Goal: Communication & Community: Answer question/provide support

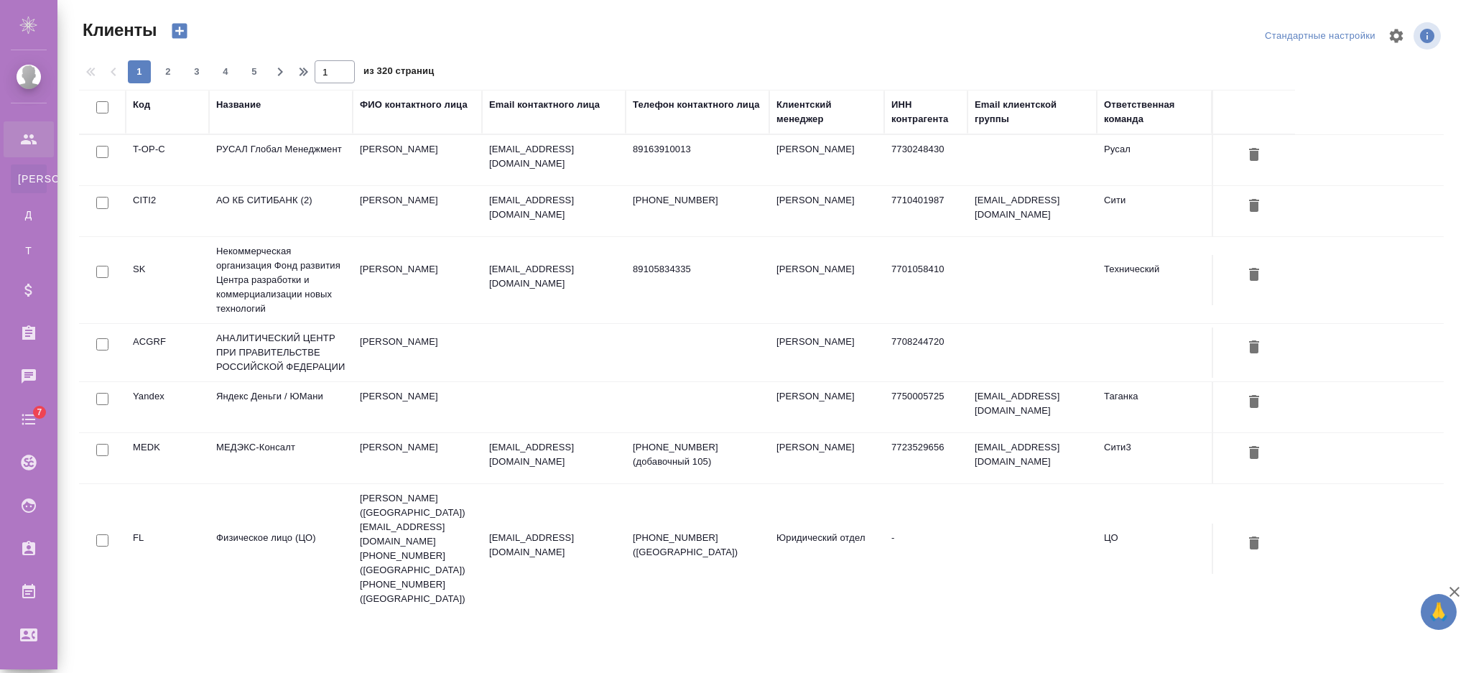
select select "RU"
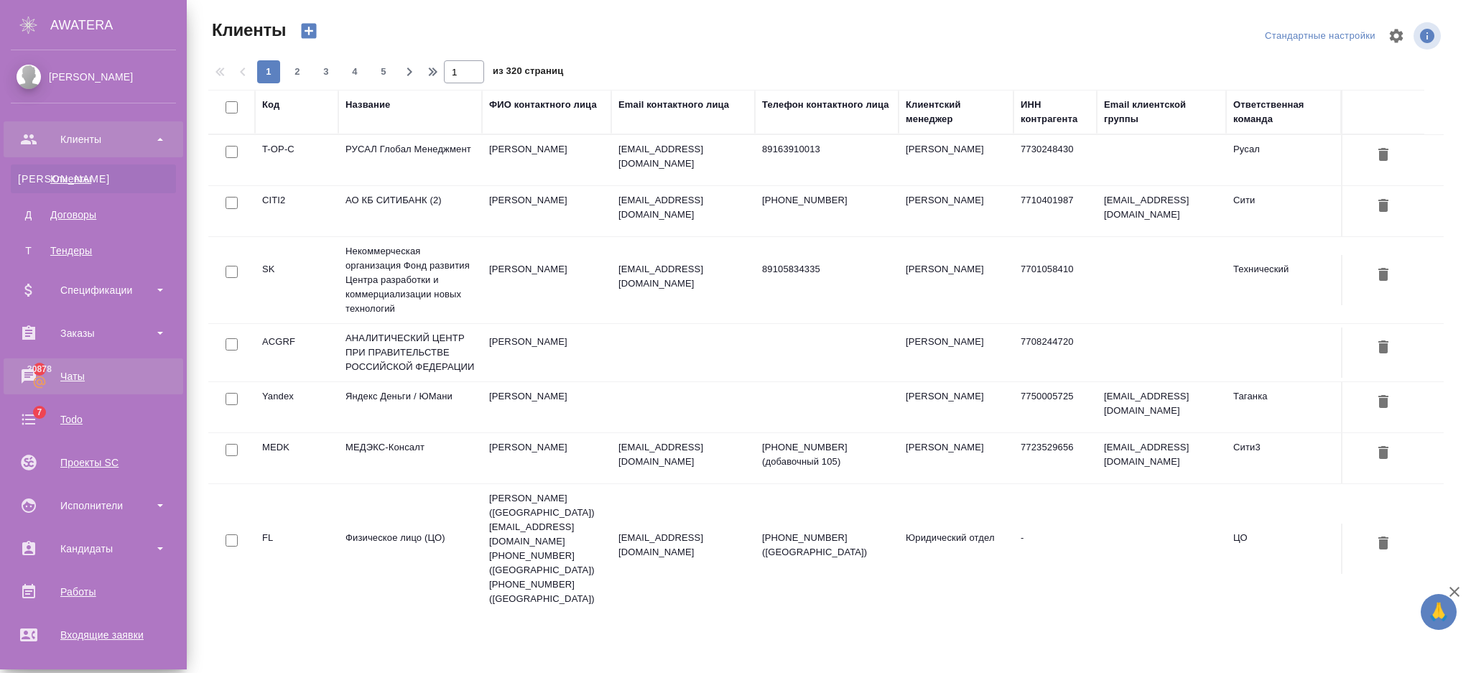
click at [63, 379] on div "Чаты" at bounding box center [93, 377] width 165 height 22
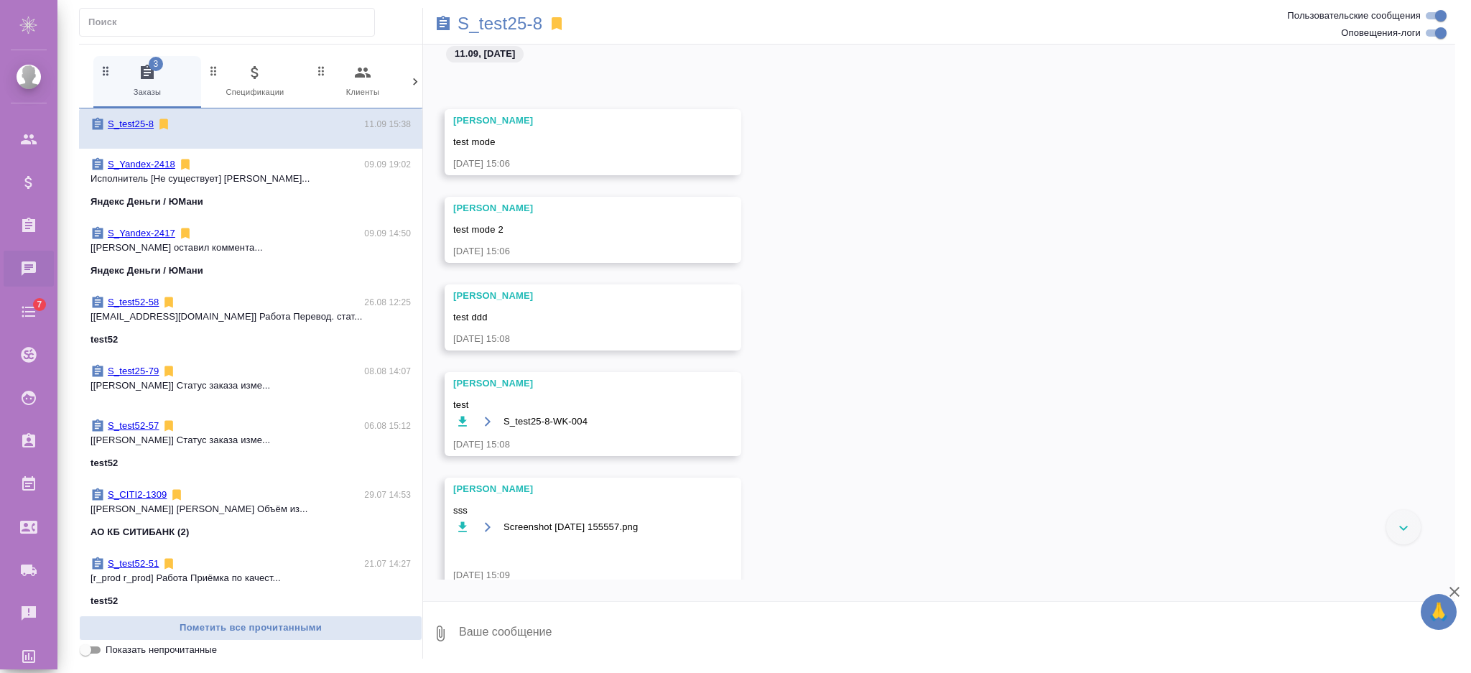
scroll to position [7458, 0]
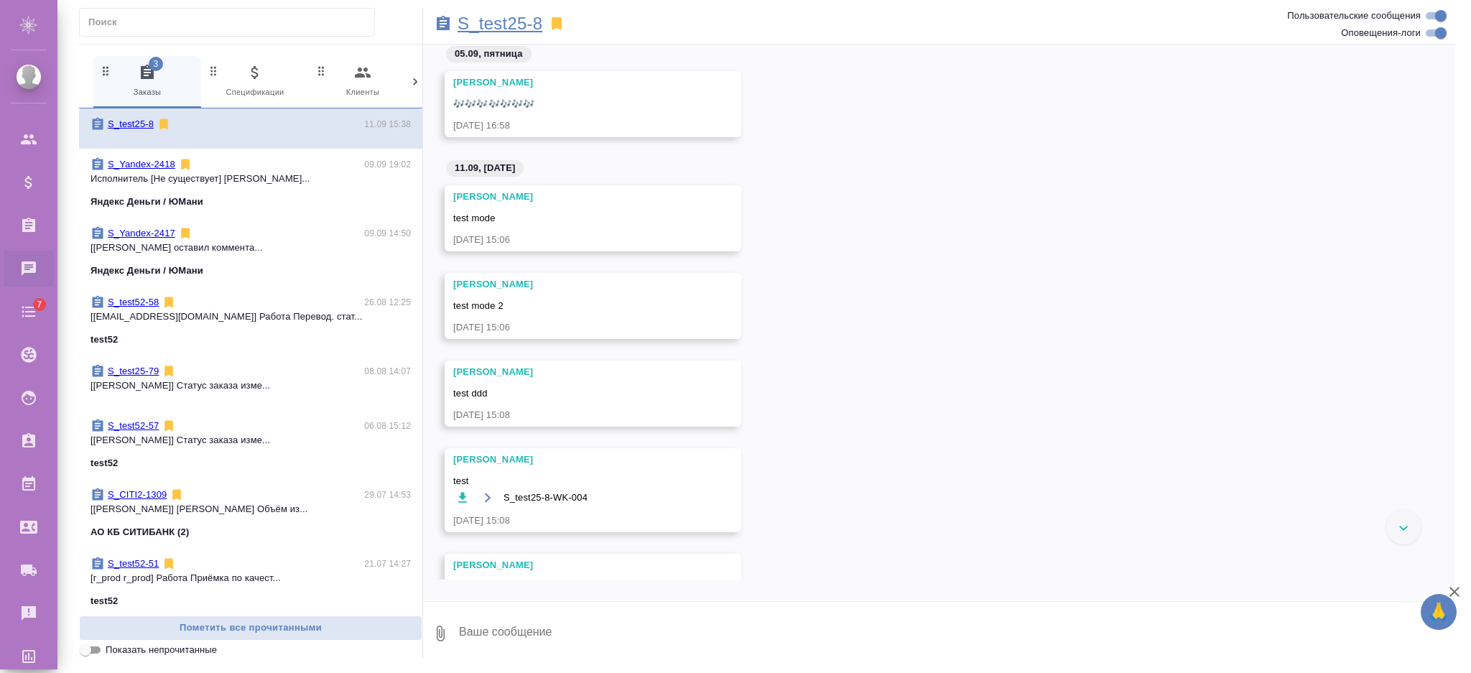
click at [507, 17] on p "S_test25-8" at bounding box center [500, 24] width 85 height 14
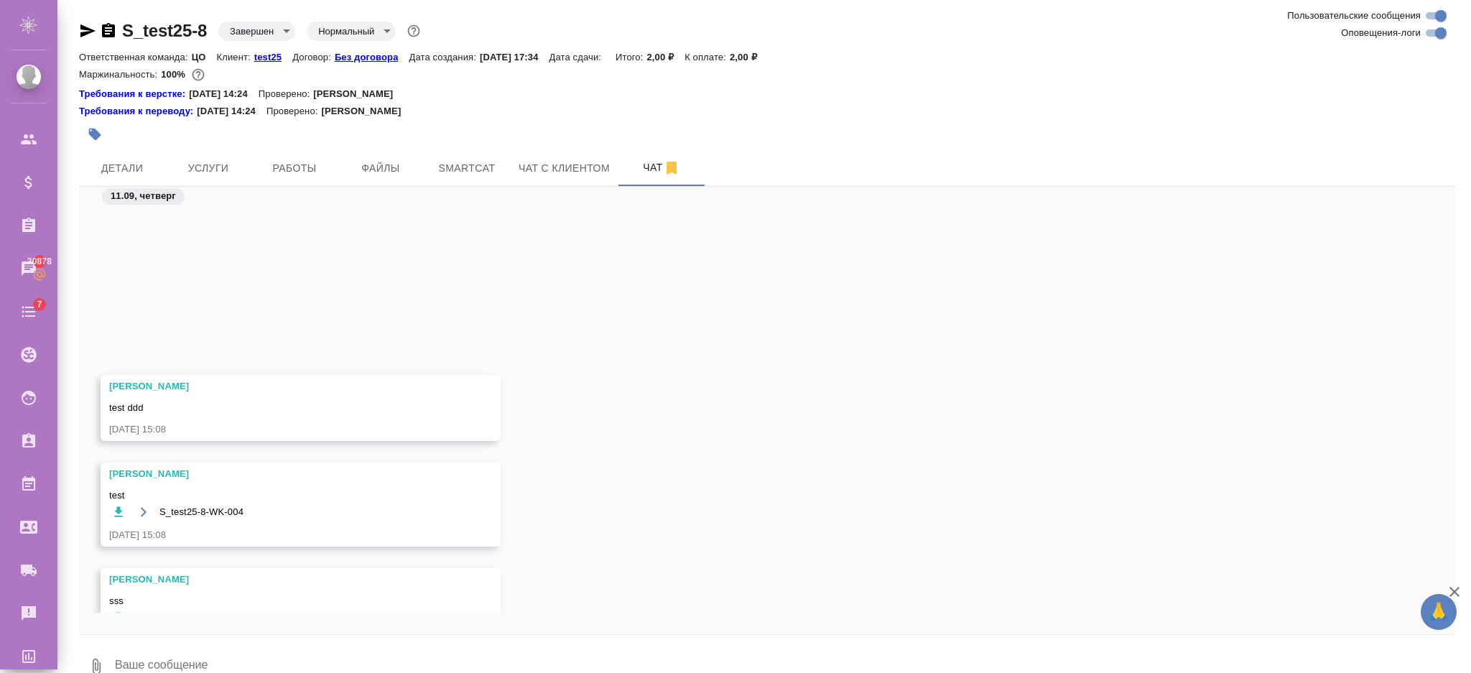
scroll to position [7773, 0]
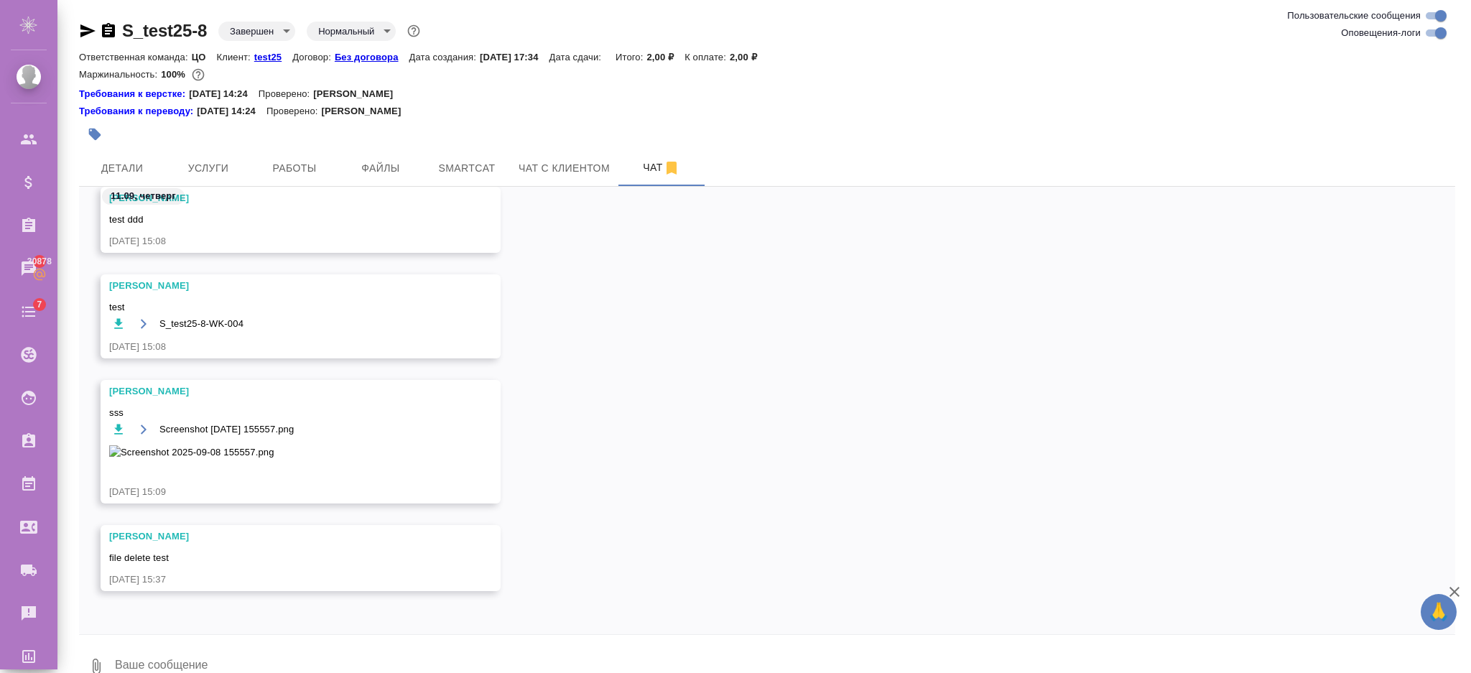
click at [97, 664] on icon "button" at bounding box center [96, 666] width 17 height 17
click at [107, 619] on span "Из файлов заказа" at bounding box center [86, 625] width 89 height 18
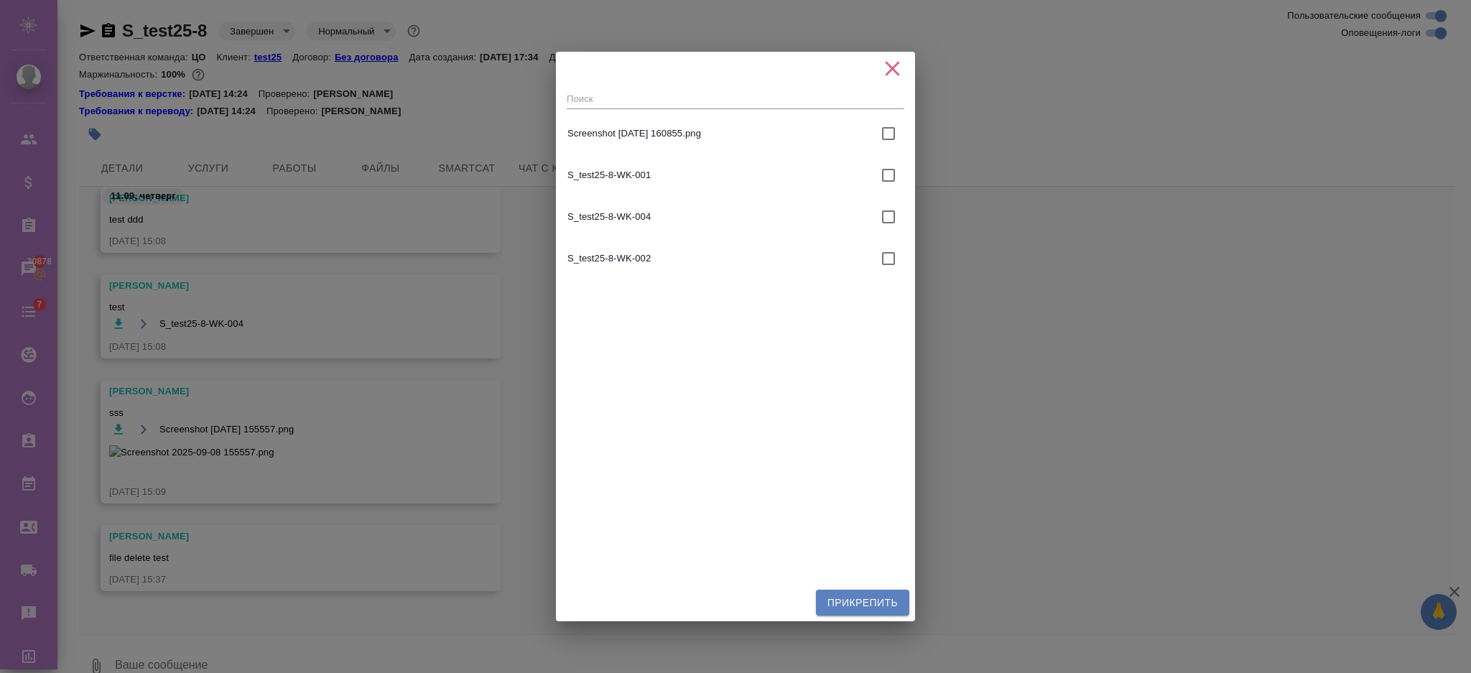
scroll to position [17, 0]
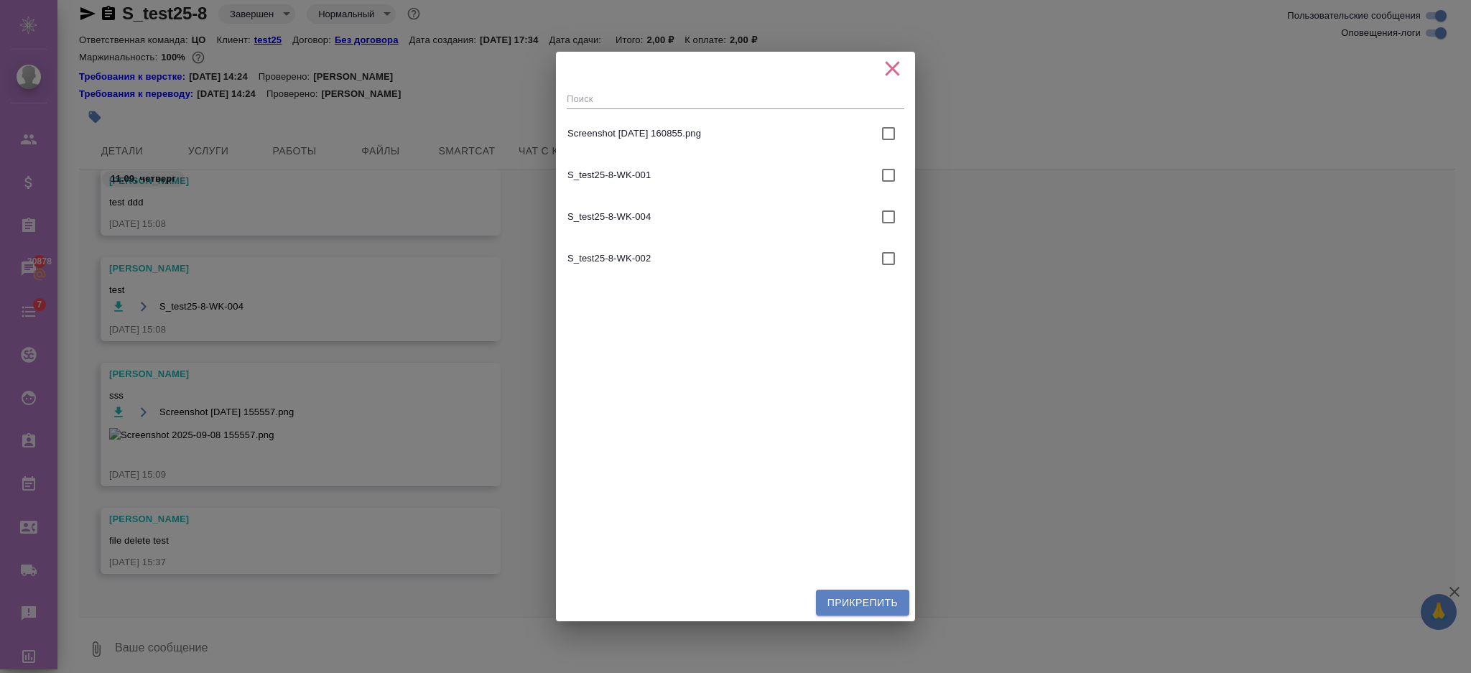
click at [879, 177] on input "checkbox" at bounding box center [889, 175] width 30 height 30
checkbox input "true"
click at [869, 607] on span "Прикрепить" at bounding box center [863, 603] width 70 height 18
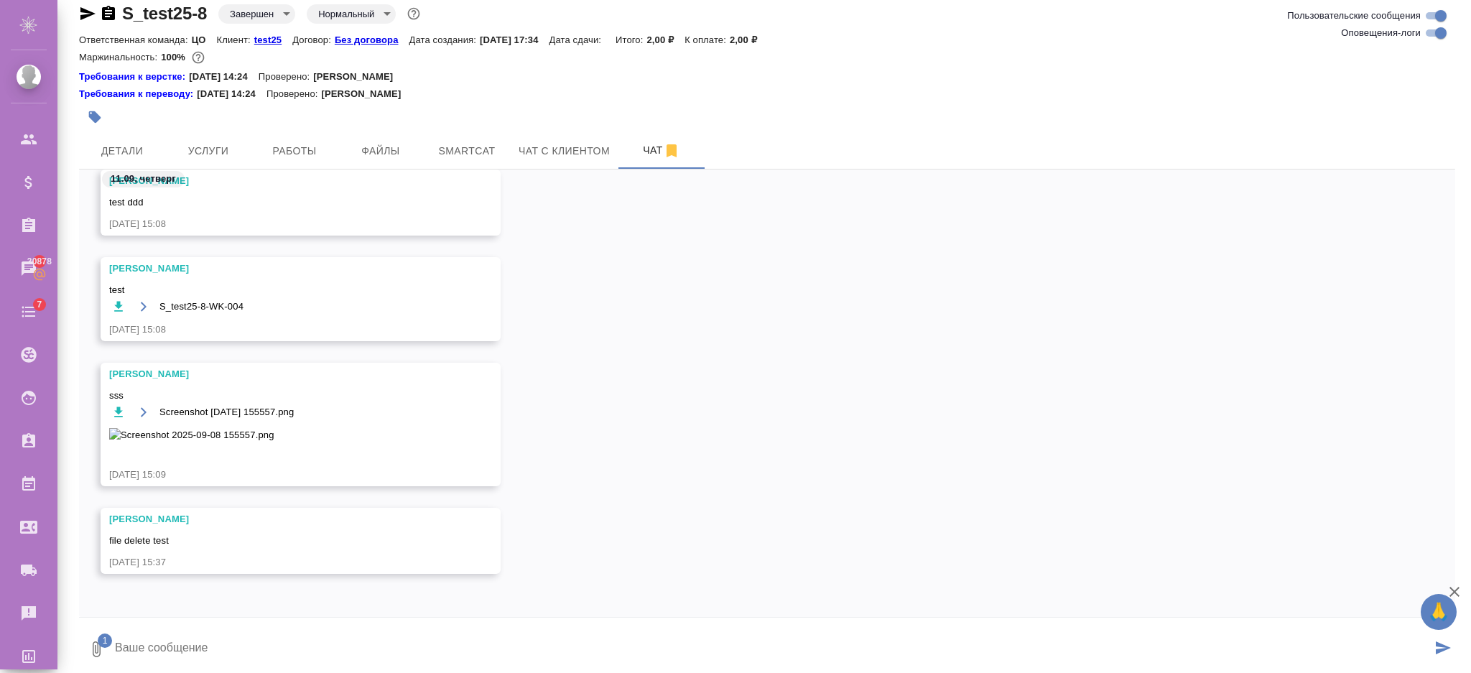
click at [1443, 649] on icon "submit" at bounding box center [1443, 648] width 15 height 13
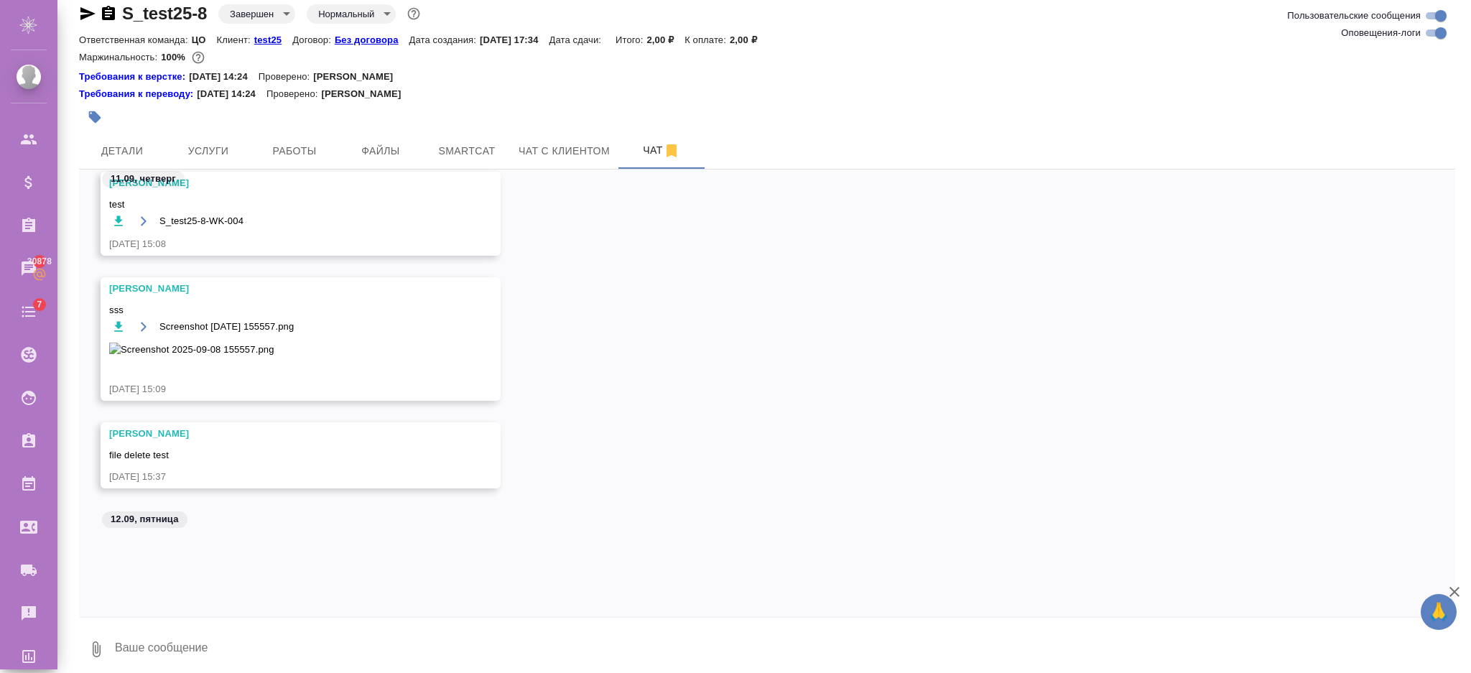
scroll to position [7872, 0]
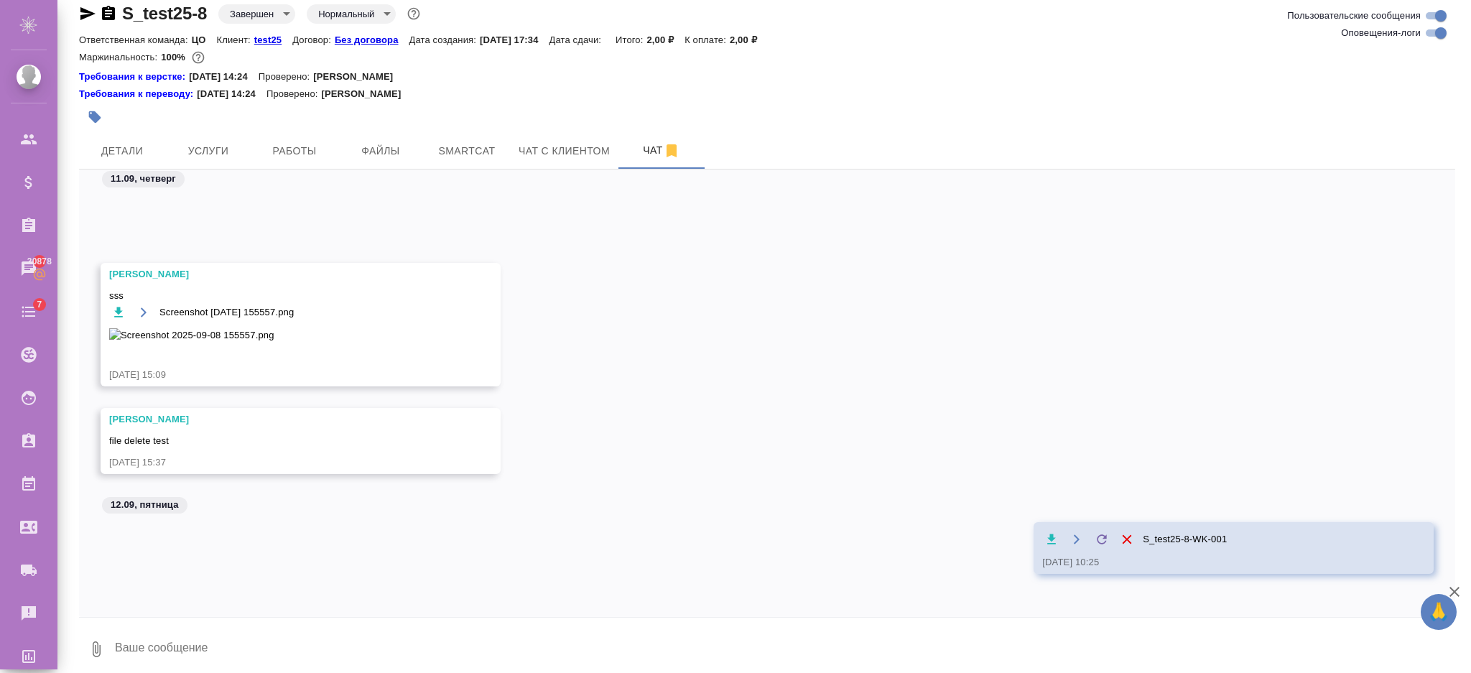
click at [143, 652] on textarea at bounding box center [785, 649] width 1342 height 49
drag, startPoint x: 152, startPoint y: 649, endPoint x: 72, endPoint y: 642, distance: 80.1
click at [72, 642] on div "S_test25-8 Завершен closed Нормальный normal Ответственная команда: ЦО Клиент: …" at bounding box center [767, 333] width 1392 height 700
type textarea "test"
click at [1433, 645] on button "submit" at bounding box center [1444, 649] width 24 height 49
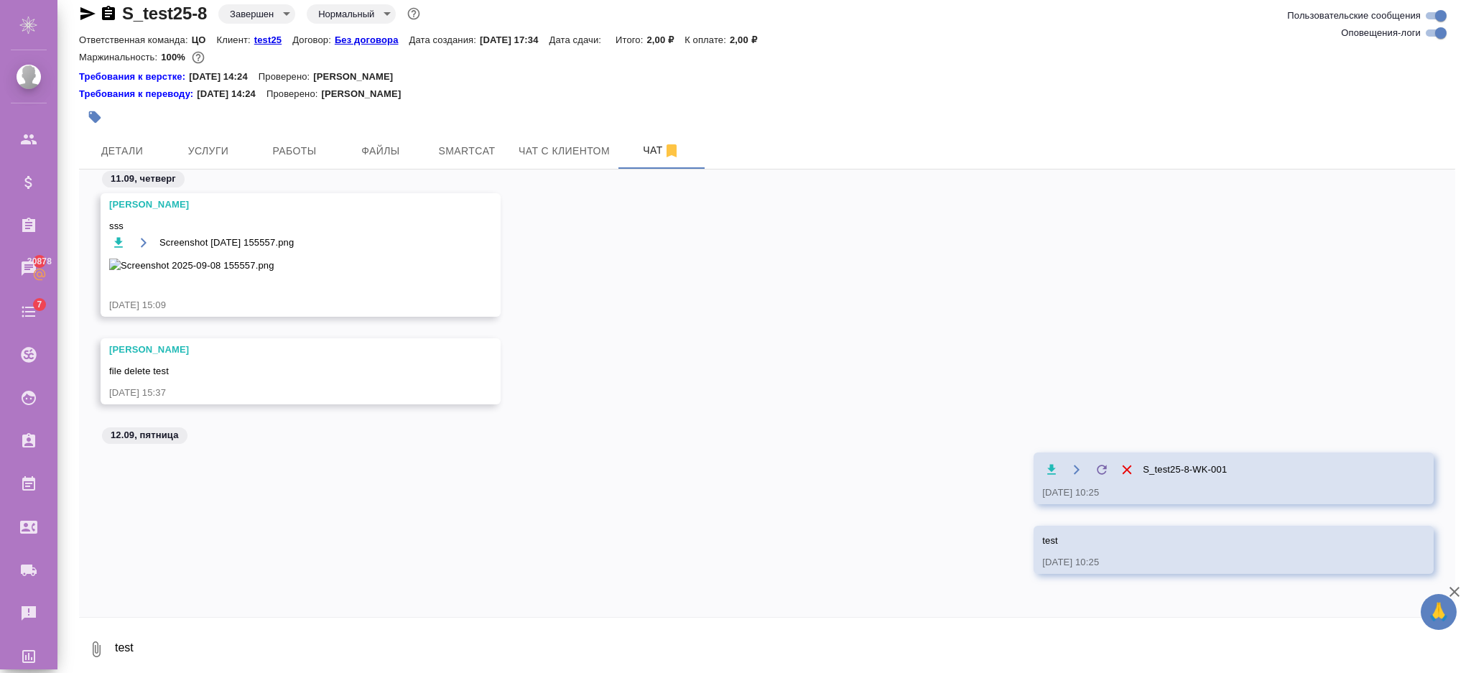
scroll to position [7942, 0]
click at [97, 644] on icon "button" at bounding box center [96, 649] width 17 height 17
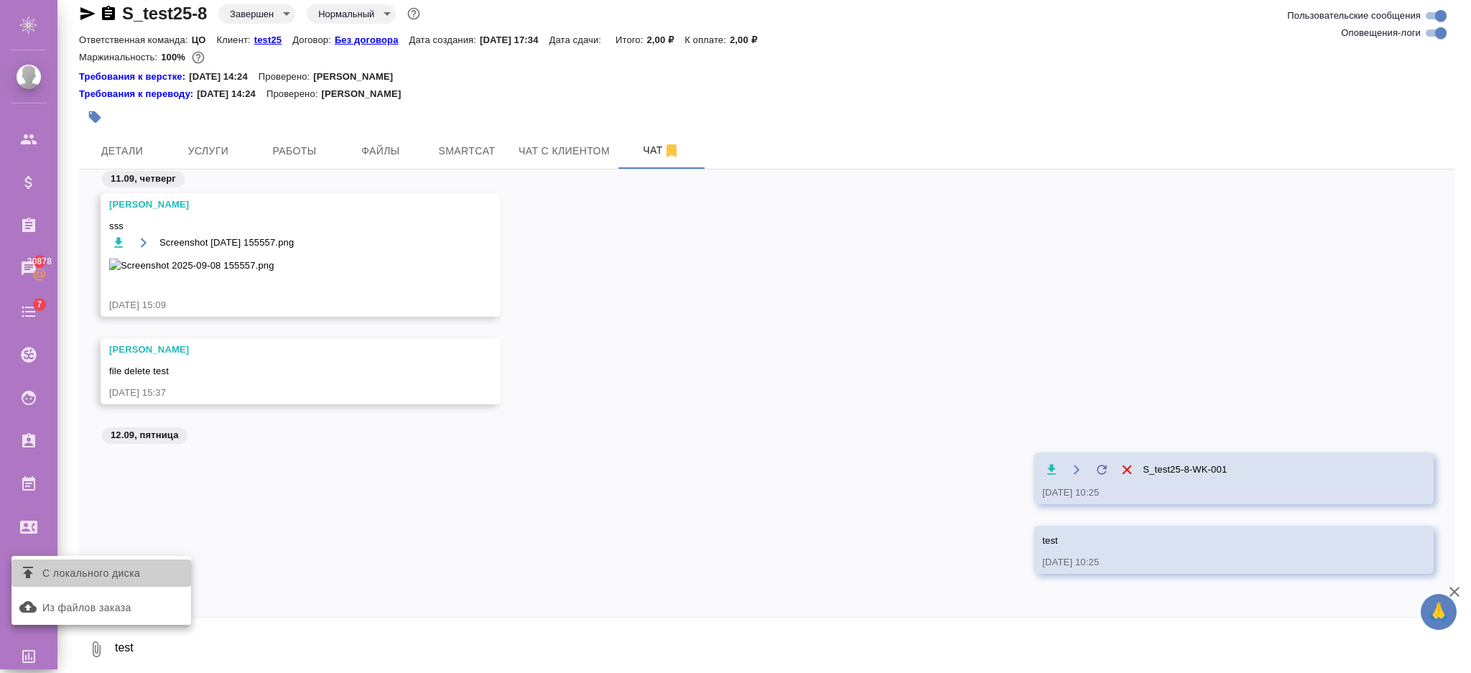
click at [130, 574] on span "С локального диска" at bounding box center [91, 574] width 98 height 18
click at [0, 0] on input "С локального диска" at bounding box center [0, 0] width 0 height 0
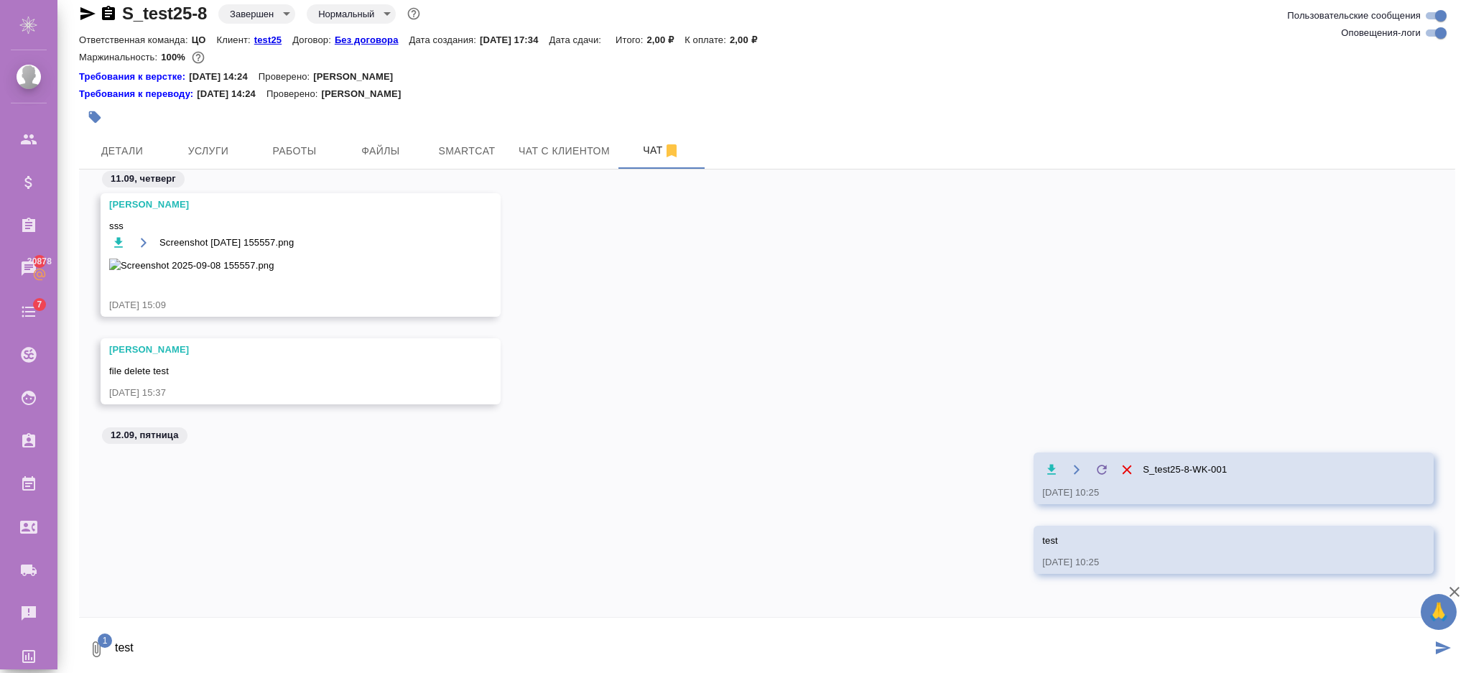
click at [1436, 649] on icon "submit" at bounding box center [1443, 648] width 15 height 13
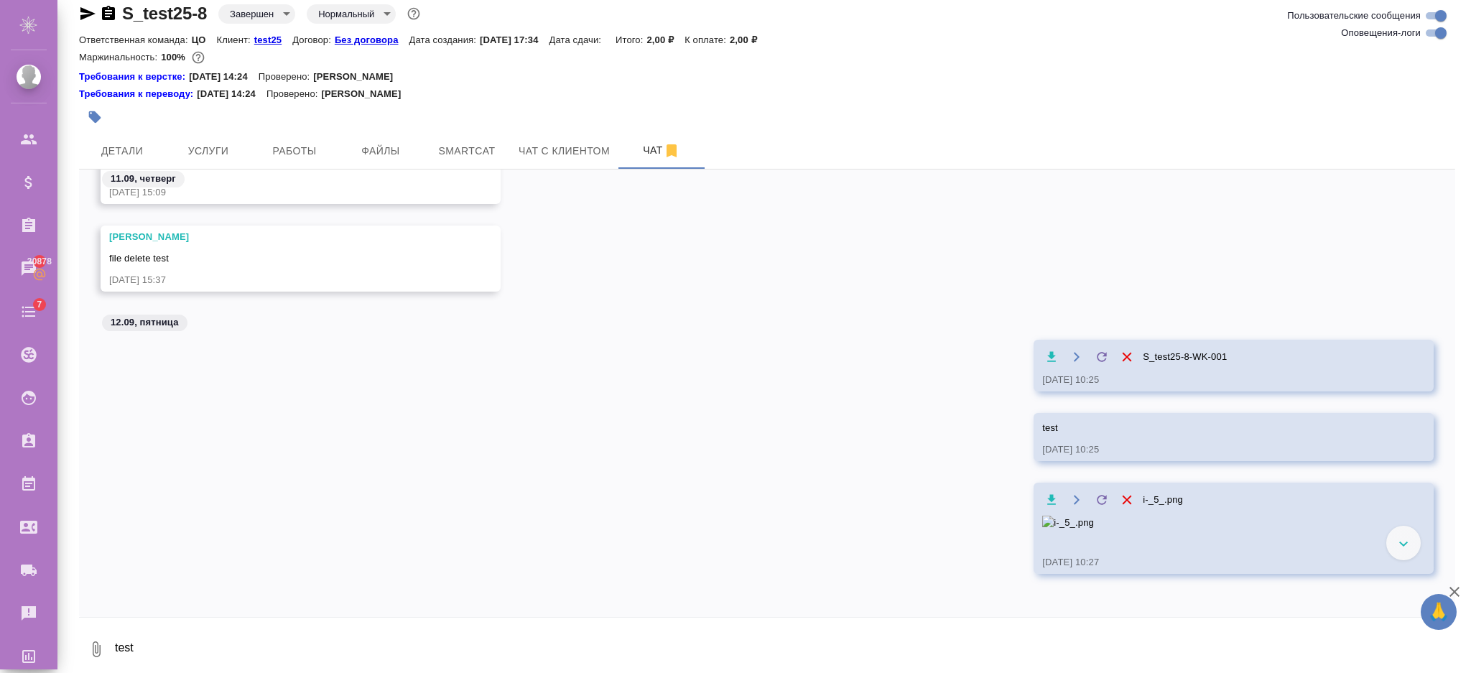
scroll to position [8233, 0]
click at [1033, 180] on div "12.09, пятница" at bounding box center [767, 183] width 1377 height 27
click at [1030, 180] on div "12.09, пятница" at bounding box center [767, 183] width 1377 height 27
click at [1048, 361] on icon "button" at bounding box center [1052, 356] width 9 height 10
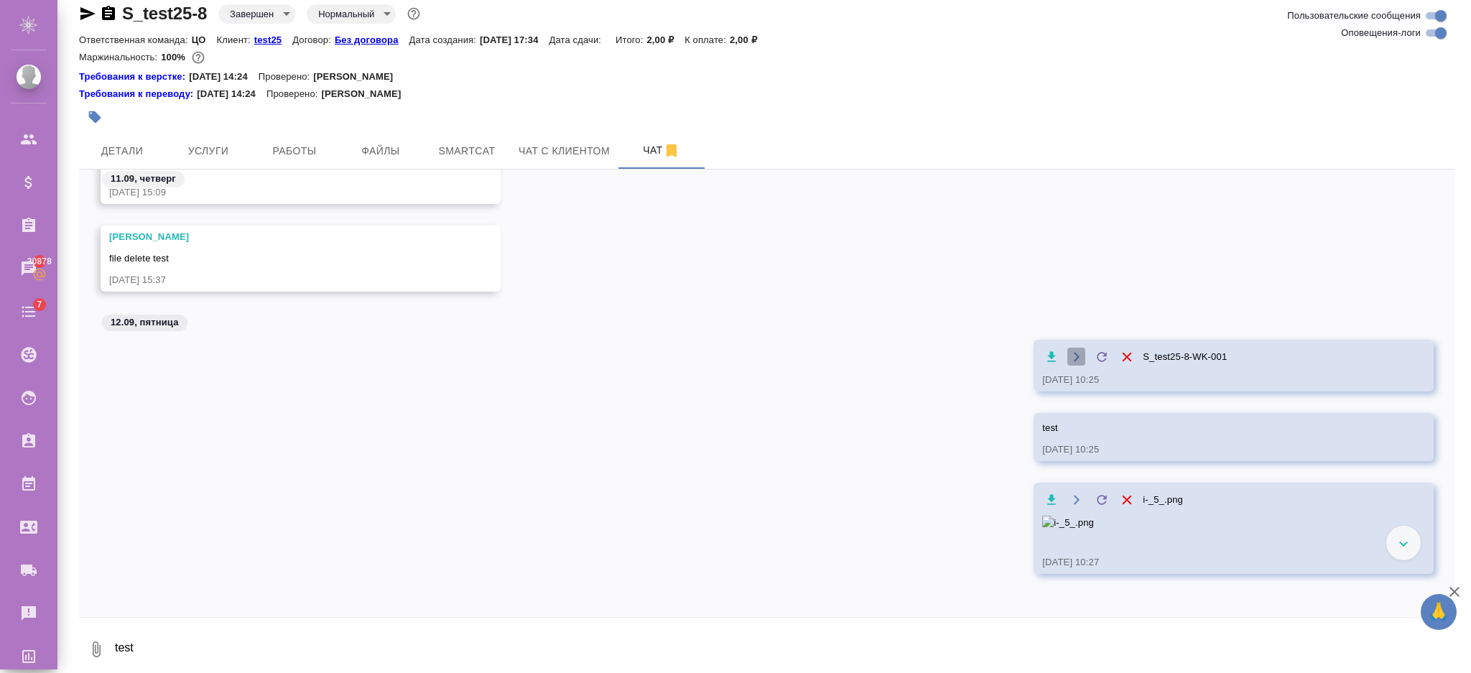
click at [1071, 363] on icon "button" at bounding box center [1076, 356] width 11 height 11
click at [1095, 493] on icon at bounding box center [1102, 500] width 14 height 14
click at [0, 0] on input "file" at bounding box center [0, 0] width 0 height 0
click at [1045, 493] on icon "button" at bounding box center [1052, 500] width 14 height 14
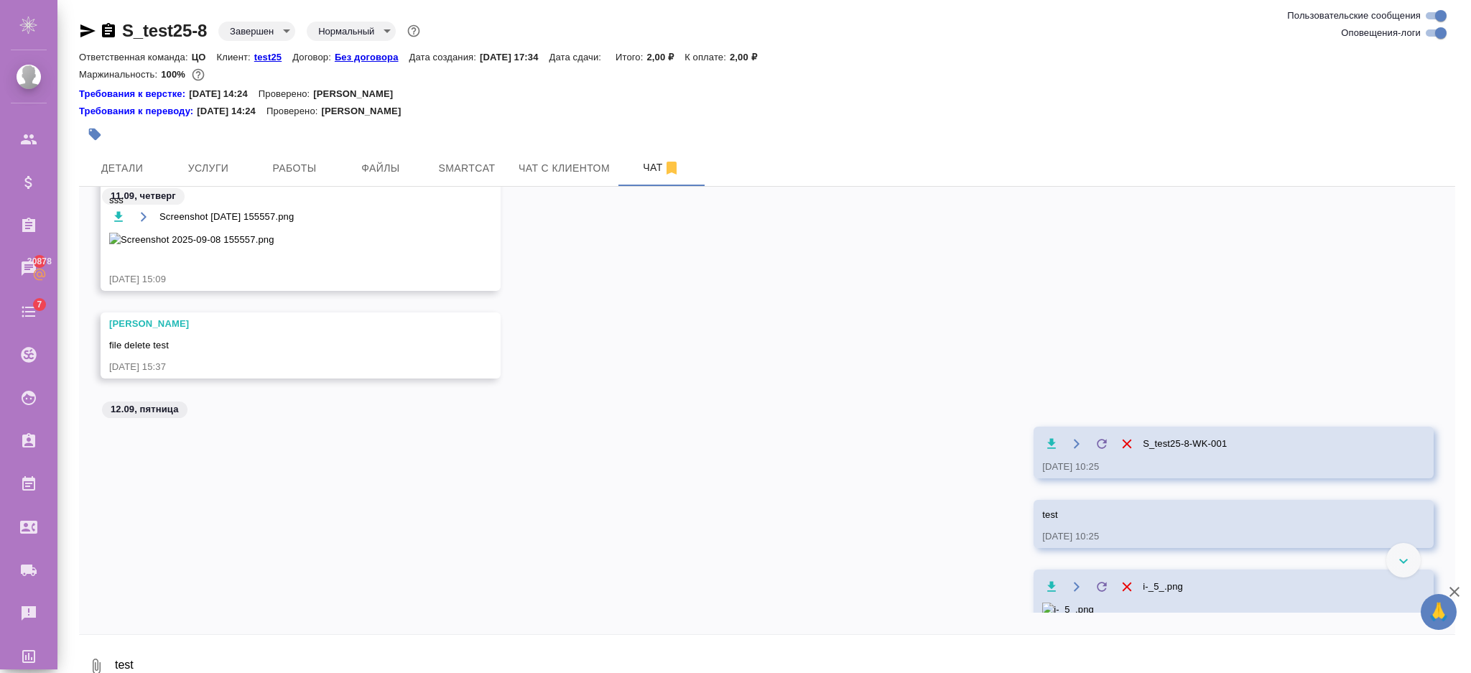
scroll to position [7957, 0]
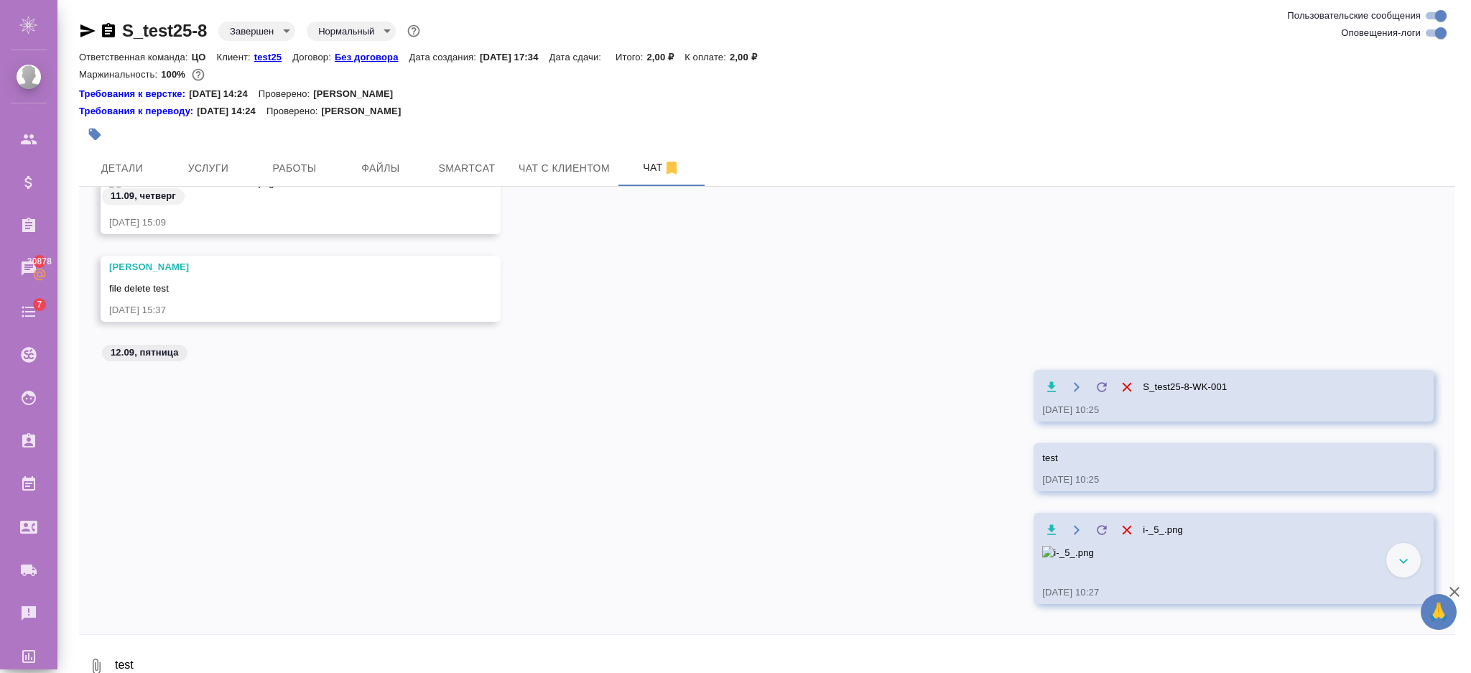
click at [1122, 392] on icon "button" at bounding box center [1126, 386] width 9 height 9
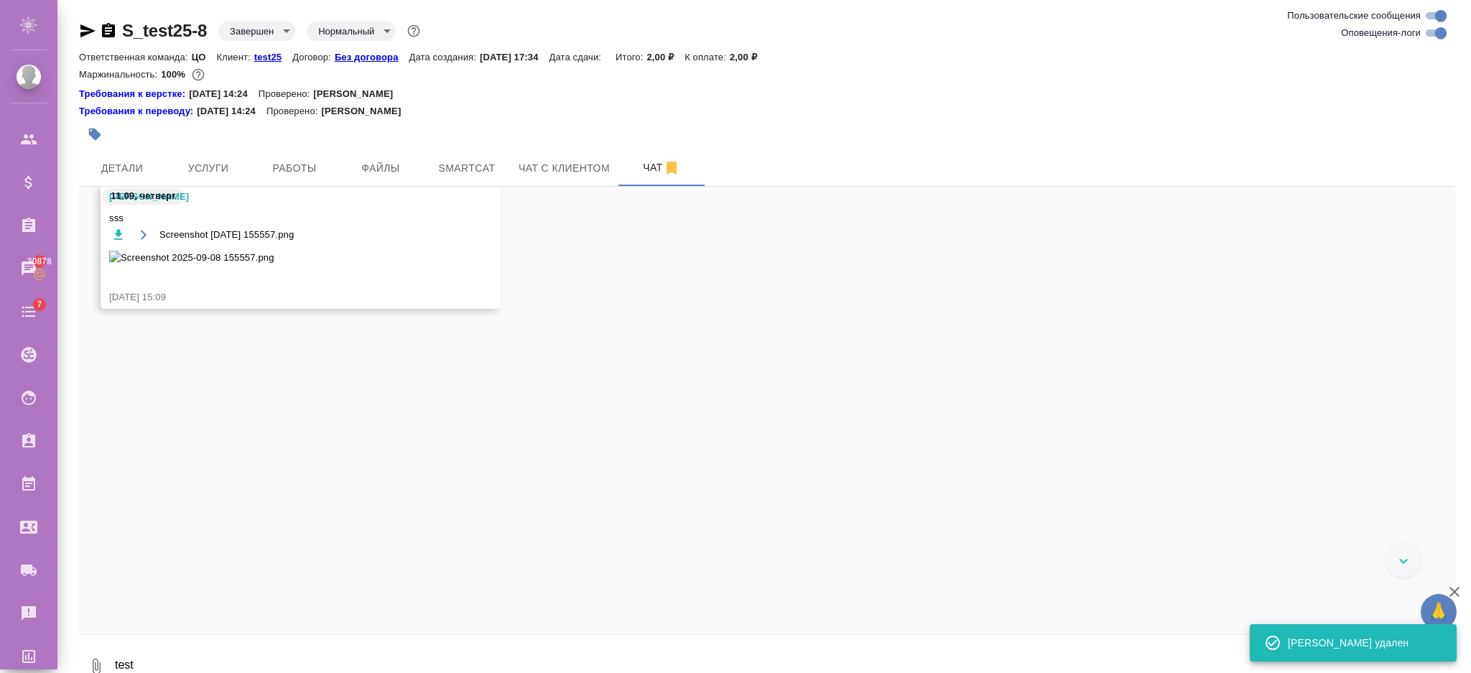
scroll to position [7584, 0]
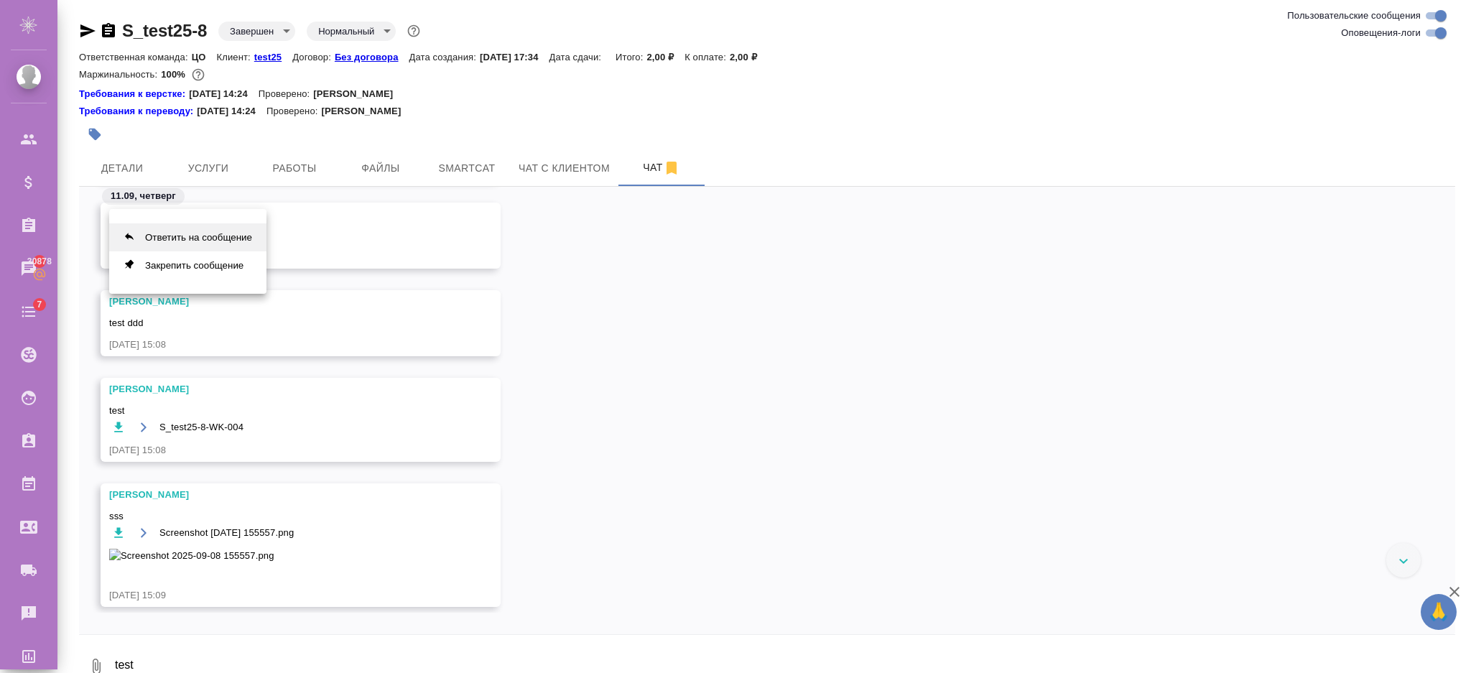
click at [165, 244] on button "Ответить на сообщение" at bounding box center [187, 237] width 157 height 28
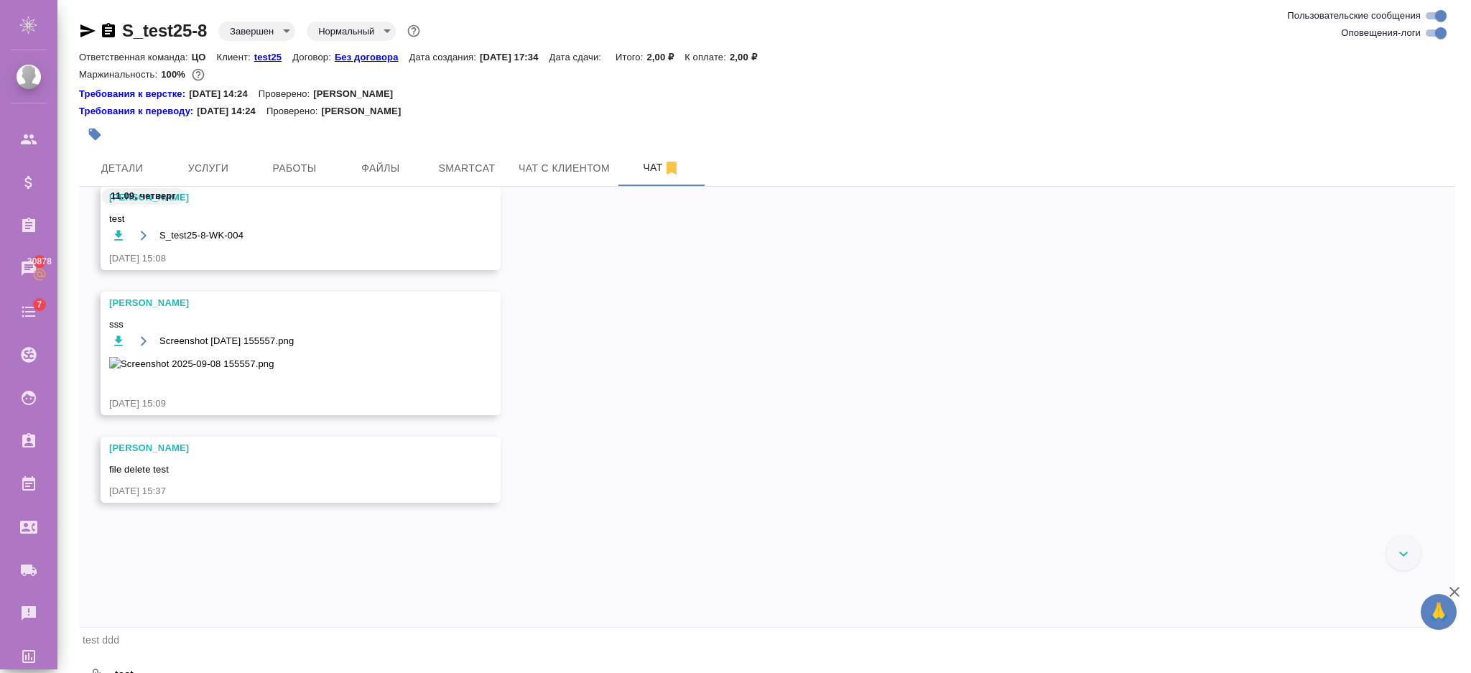
scroll to position [27, 0]
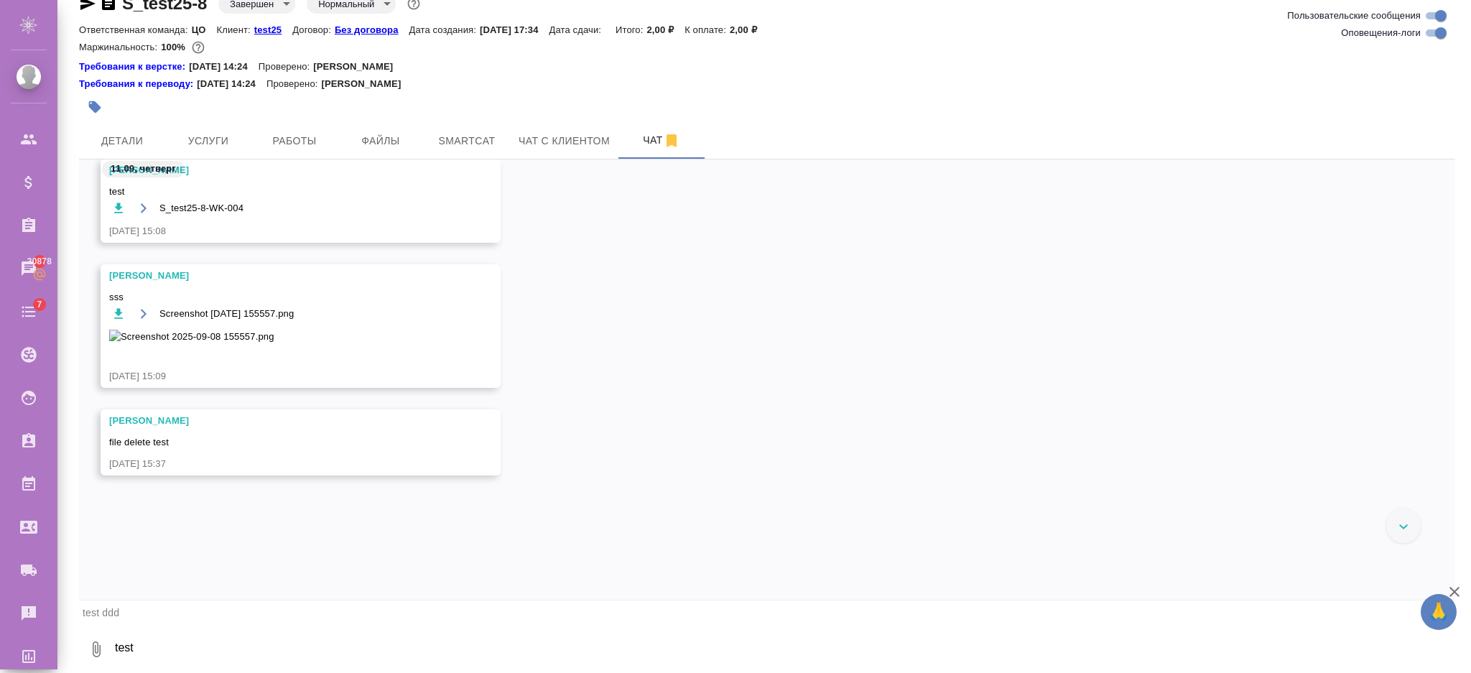
click at [154, 650] on textarea "test" at bounding box center [785, 649] width 1342 height 49
type textarea "ntcn"
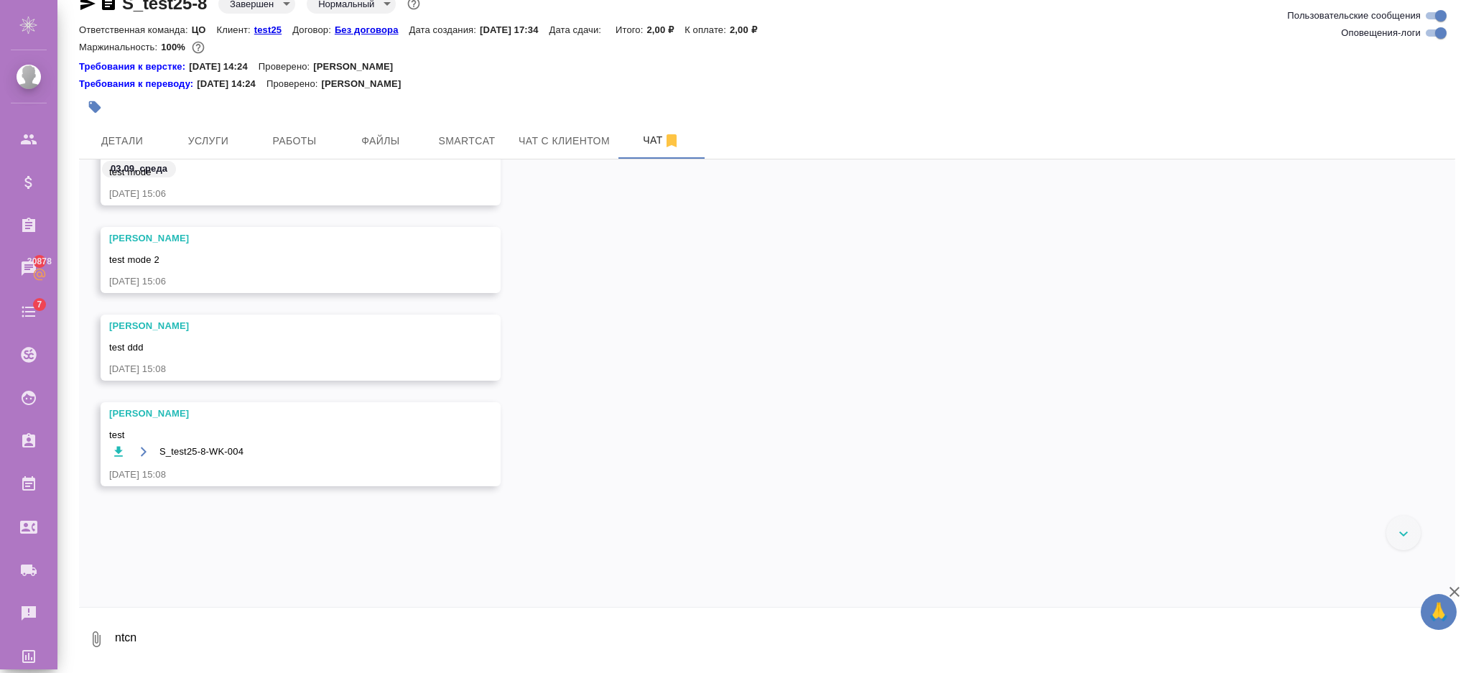
scroll to position [7341, 0]
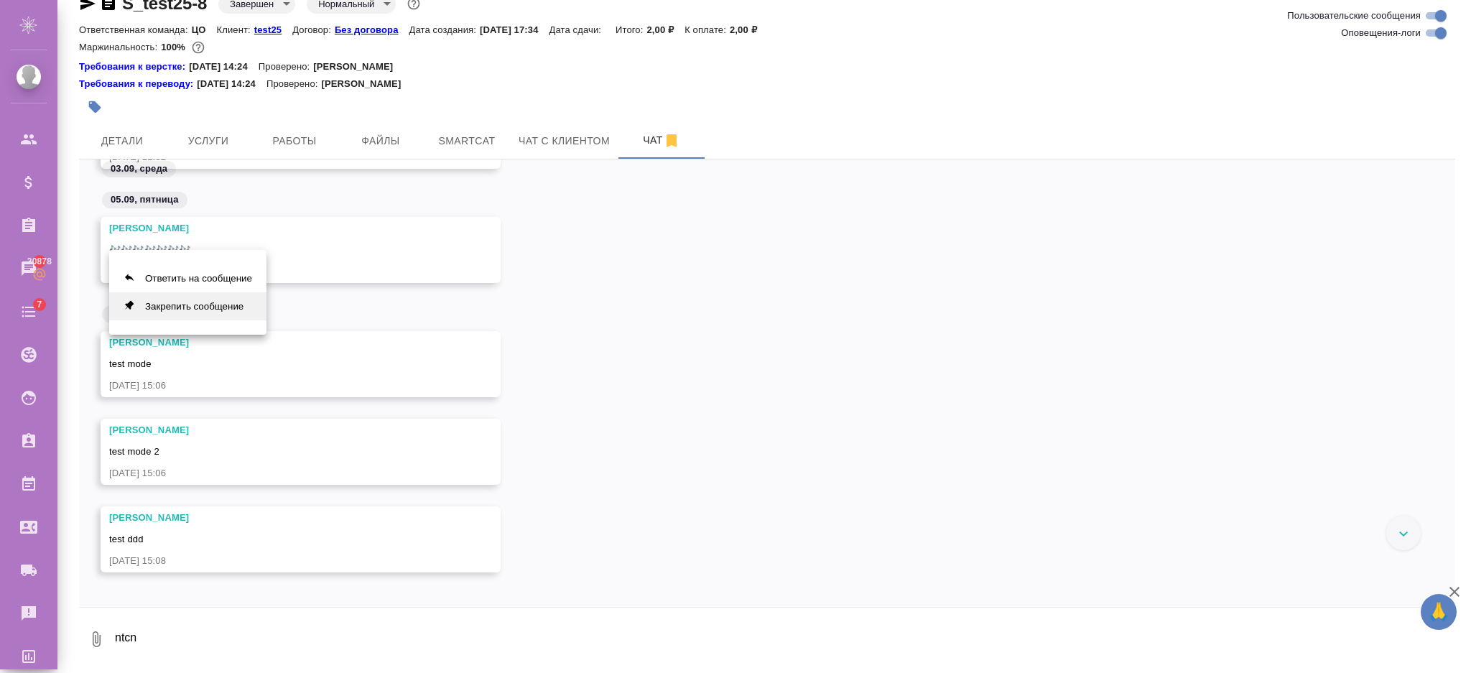
click at [221, 305] on button "Закрепить сообщение" at bounding box center [187, 306] width 157 height 28
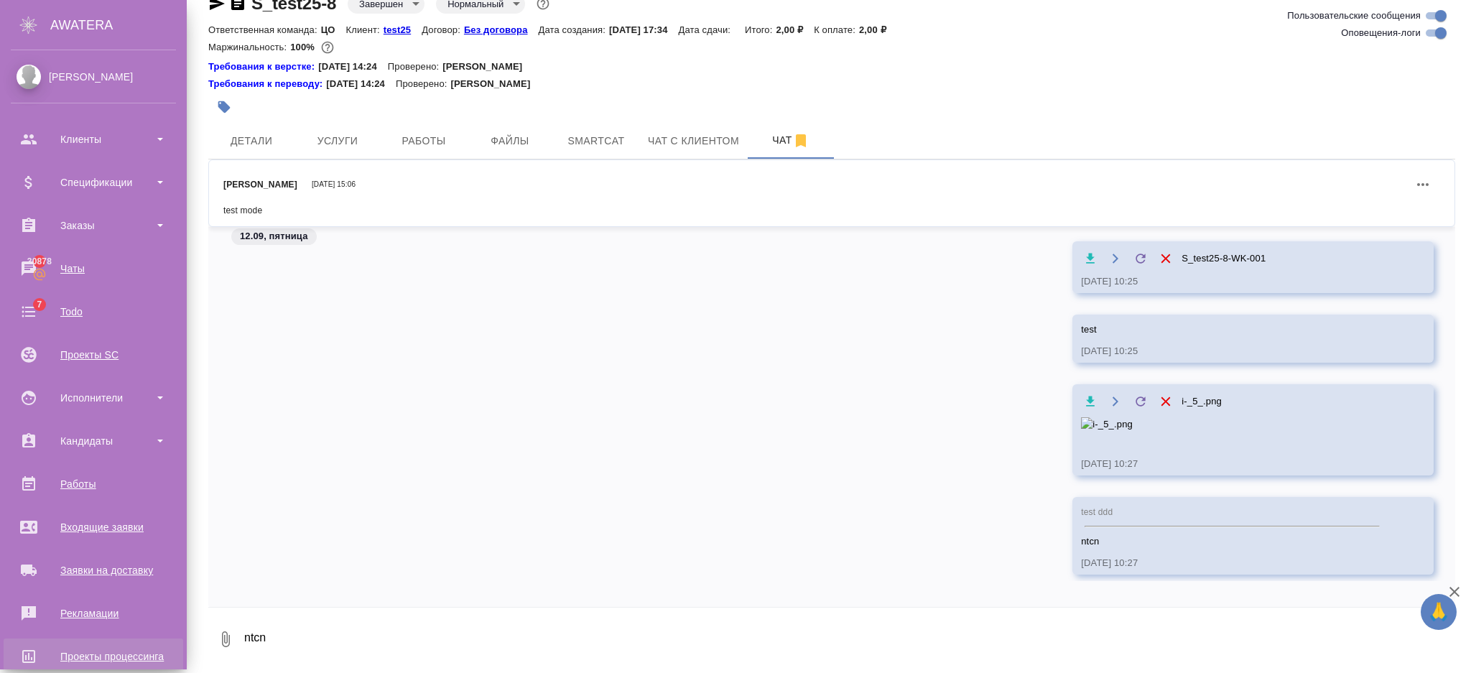
scroll to position [26, 0]
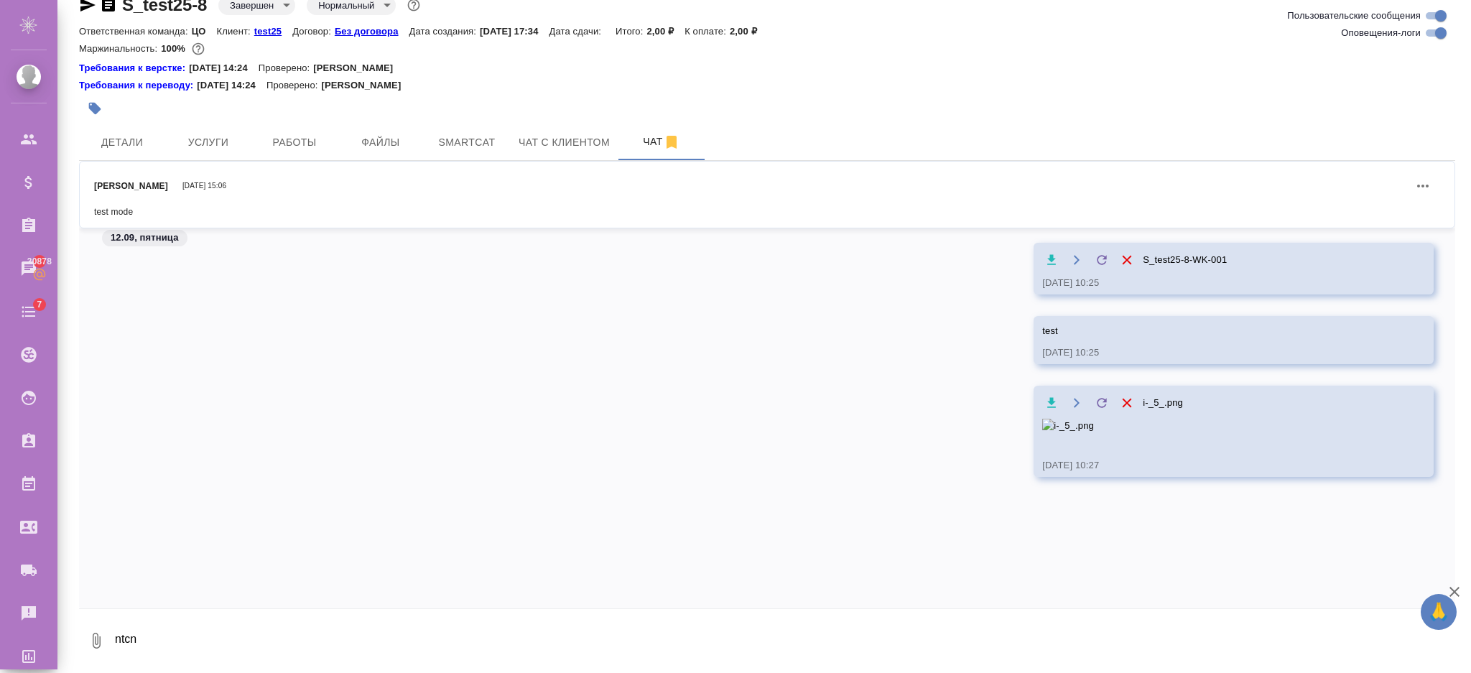
click at [82, 637] on button "0" at bounding box center [96, 640] width 34 height 49
click at [92, 638] on div at bounding box center [735, 336] width 1471 height 673
click at [92, 638] on icon "button" at bounding box center [96, 640] width 17 height 17
click at [313, 435] on div at bounding box center [735, 336] width 1471 height 673
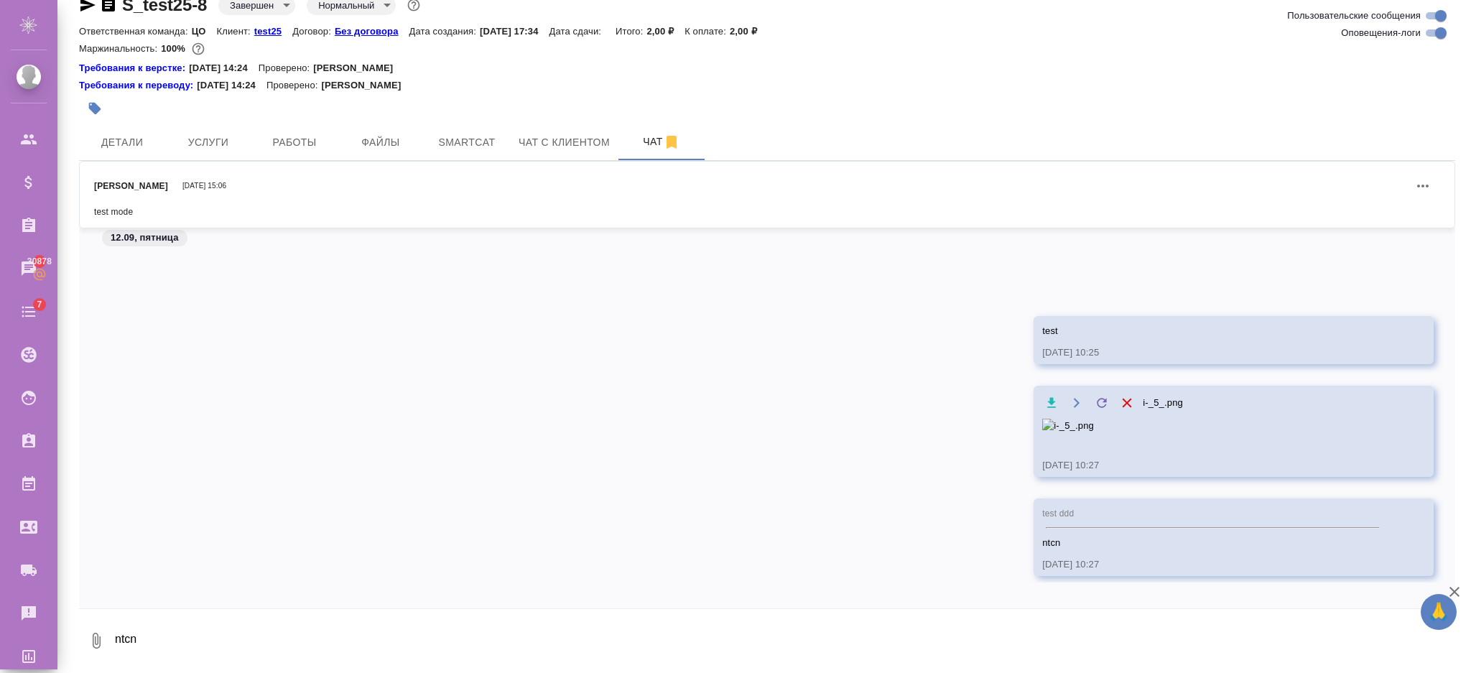
scroll to position [8117, 0]
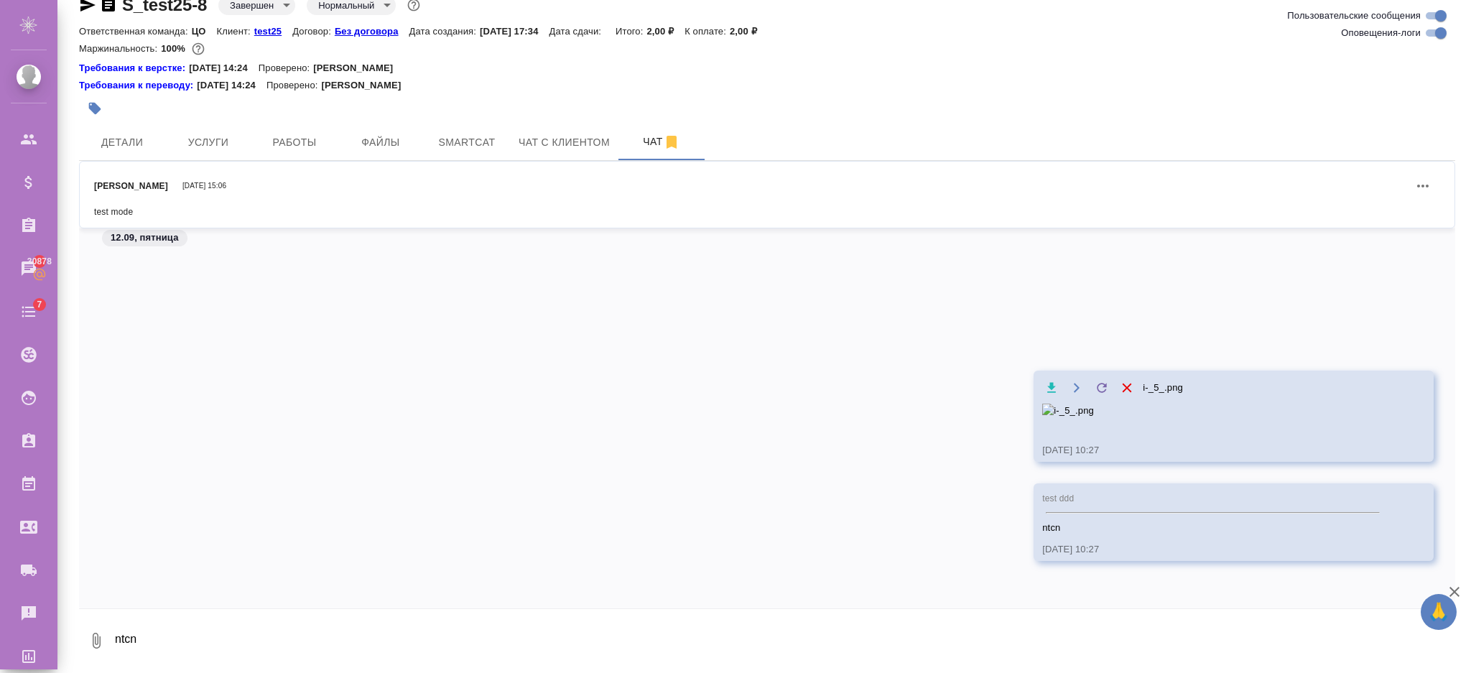
click at [1442, 30] on input "Оповещения-логи" at bounding box center [1441, 32] width 52 height 17
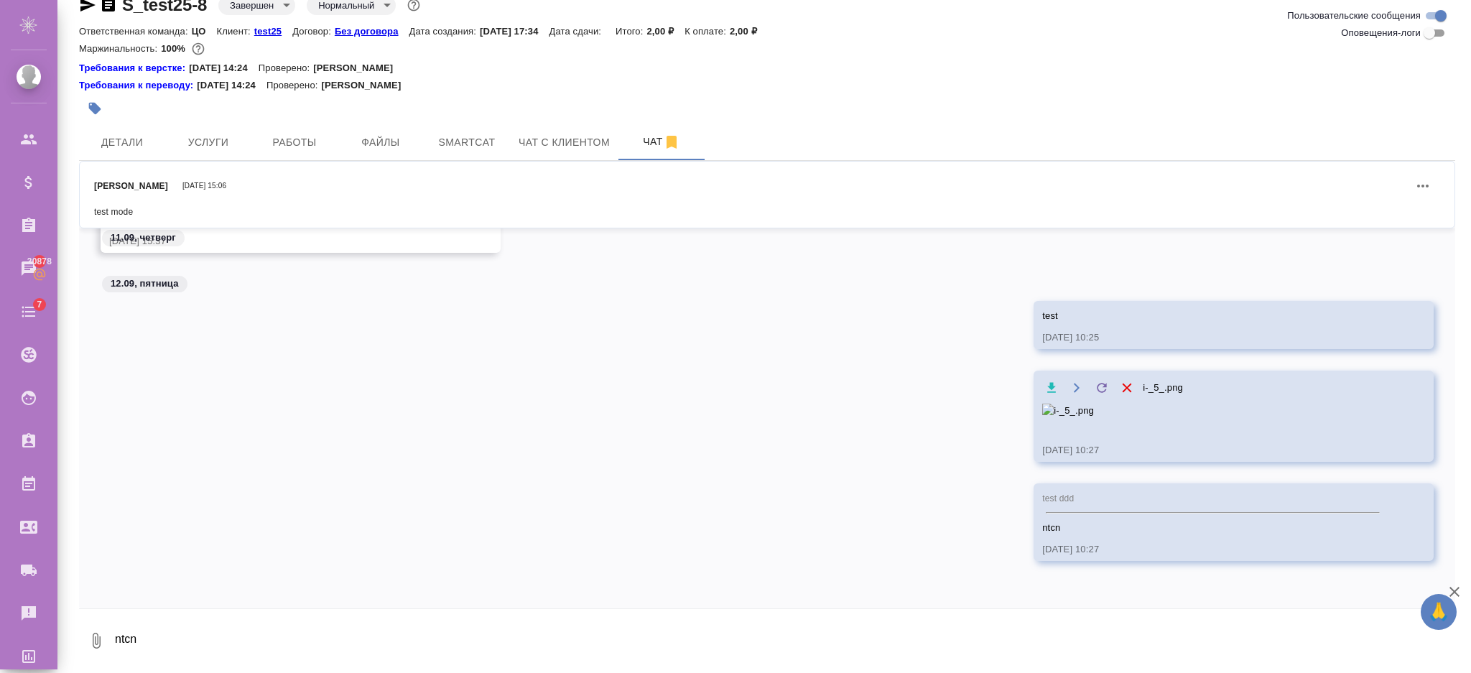
scroll to position [6673, 0]
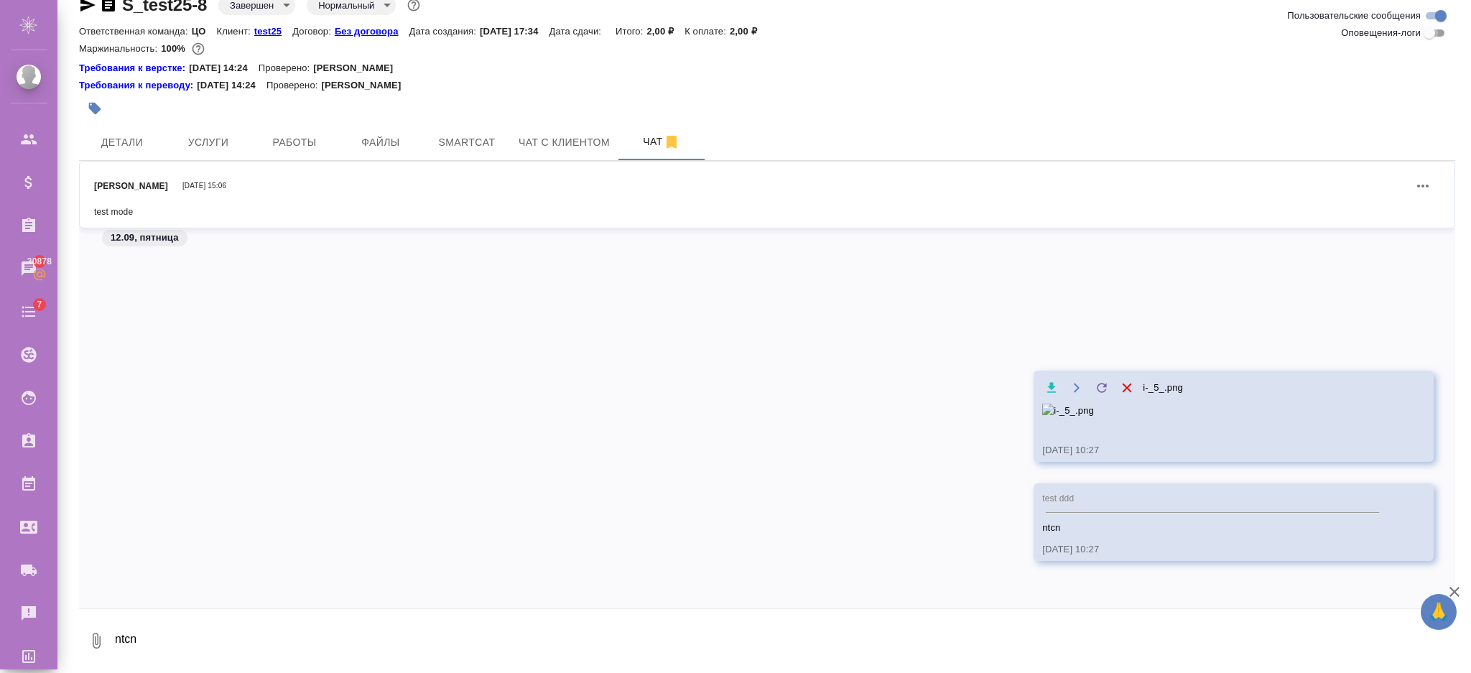
click at [1442, 30] on input "Оповещения-логи" at bounding box center [1430, 32] width 52 height 17
click at [1442, 30] on input "Оповещения-логи" at bounding box center [1441, 32] width 52 height 17
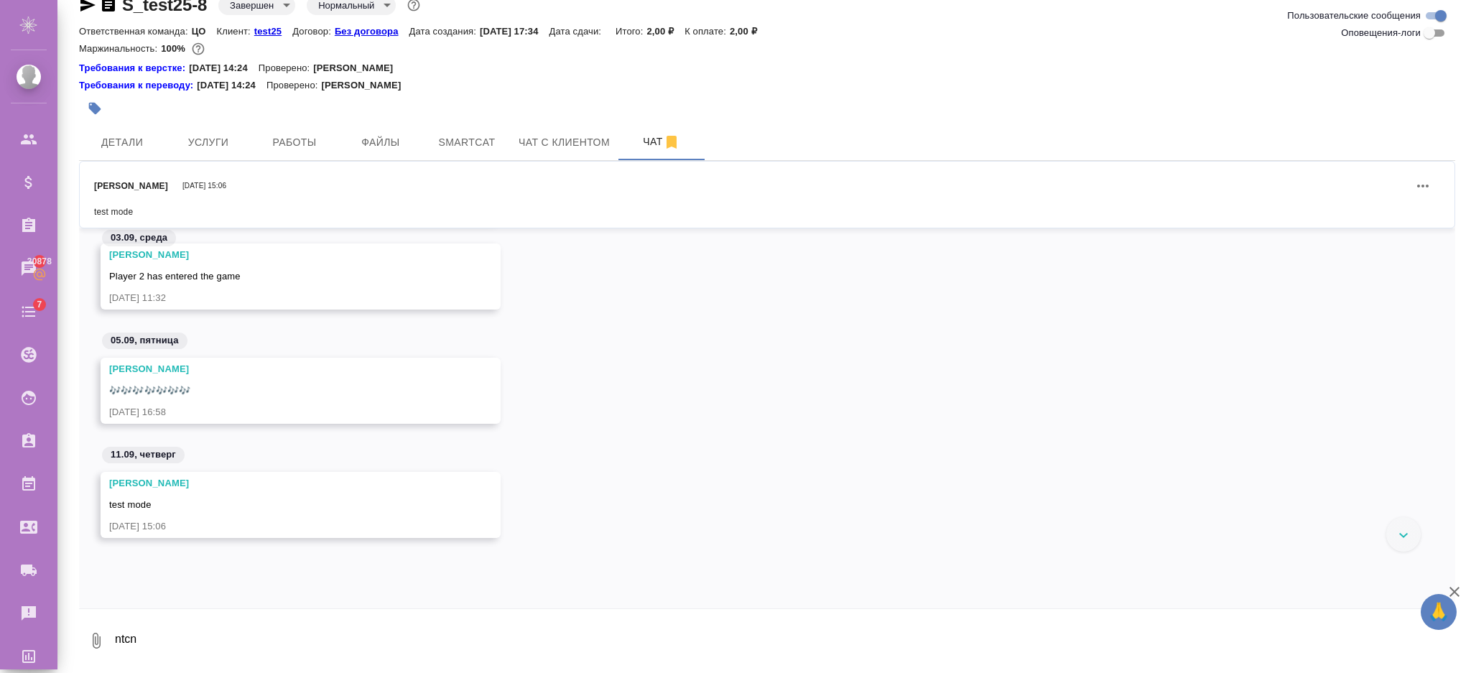
scroll to position [5214, 0]
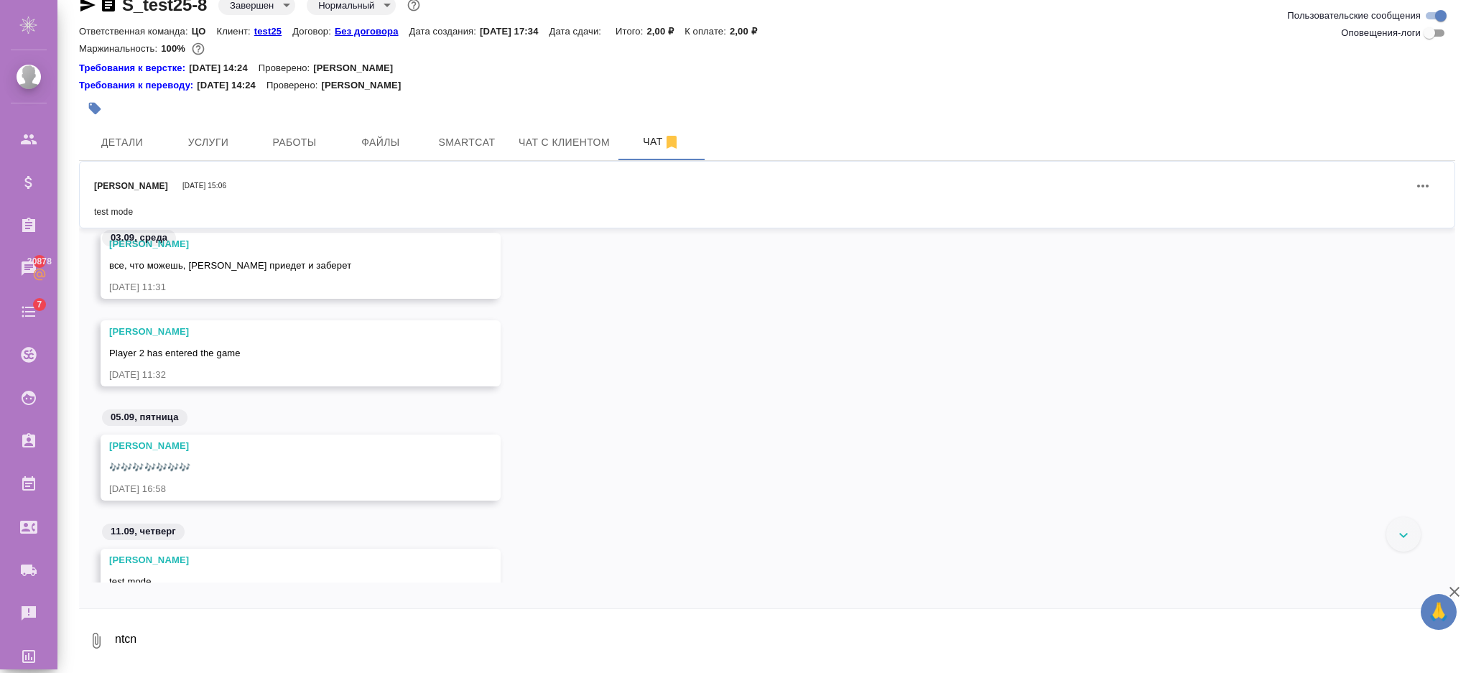
click at [1421, 31] on input "Оповещения-логи" at bounding box center [1430, 32] width 52 height 17
checkbox input "true"
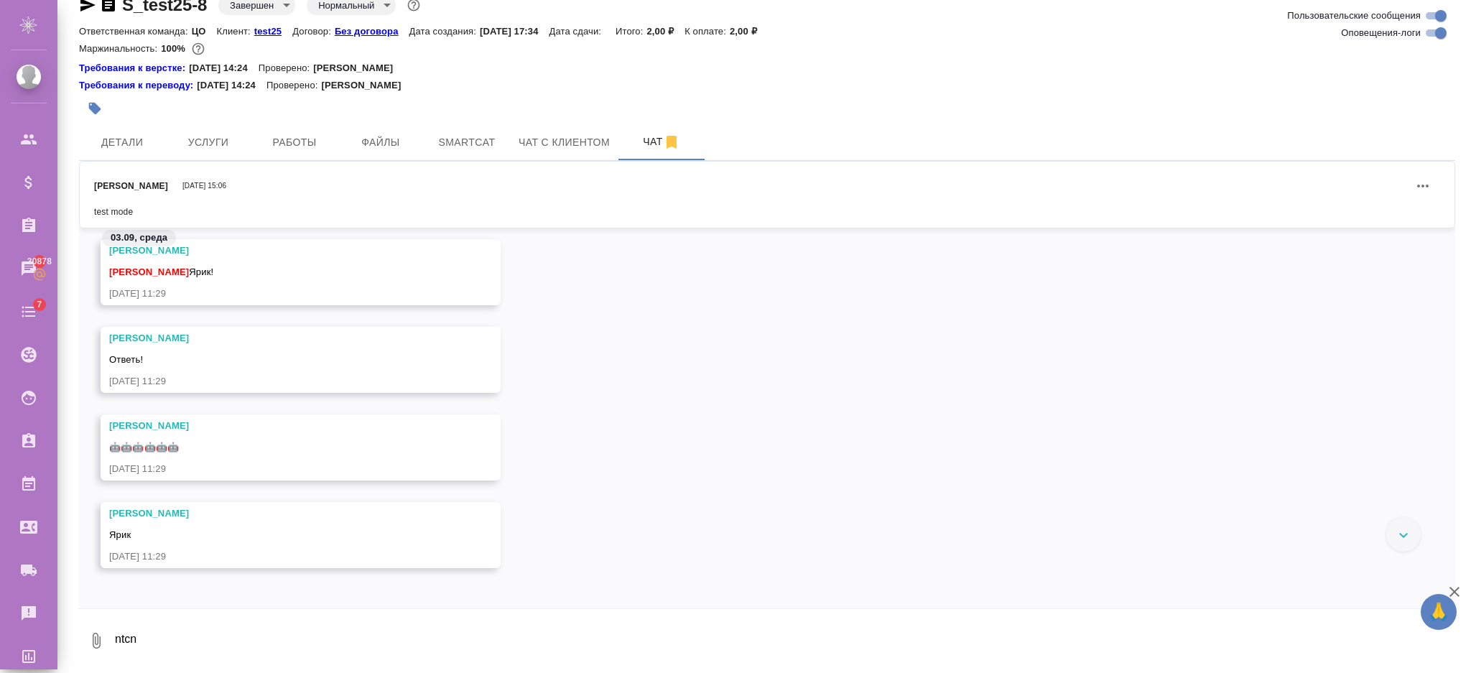
scroll to position [0, 0]
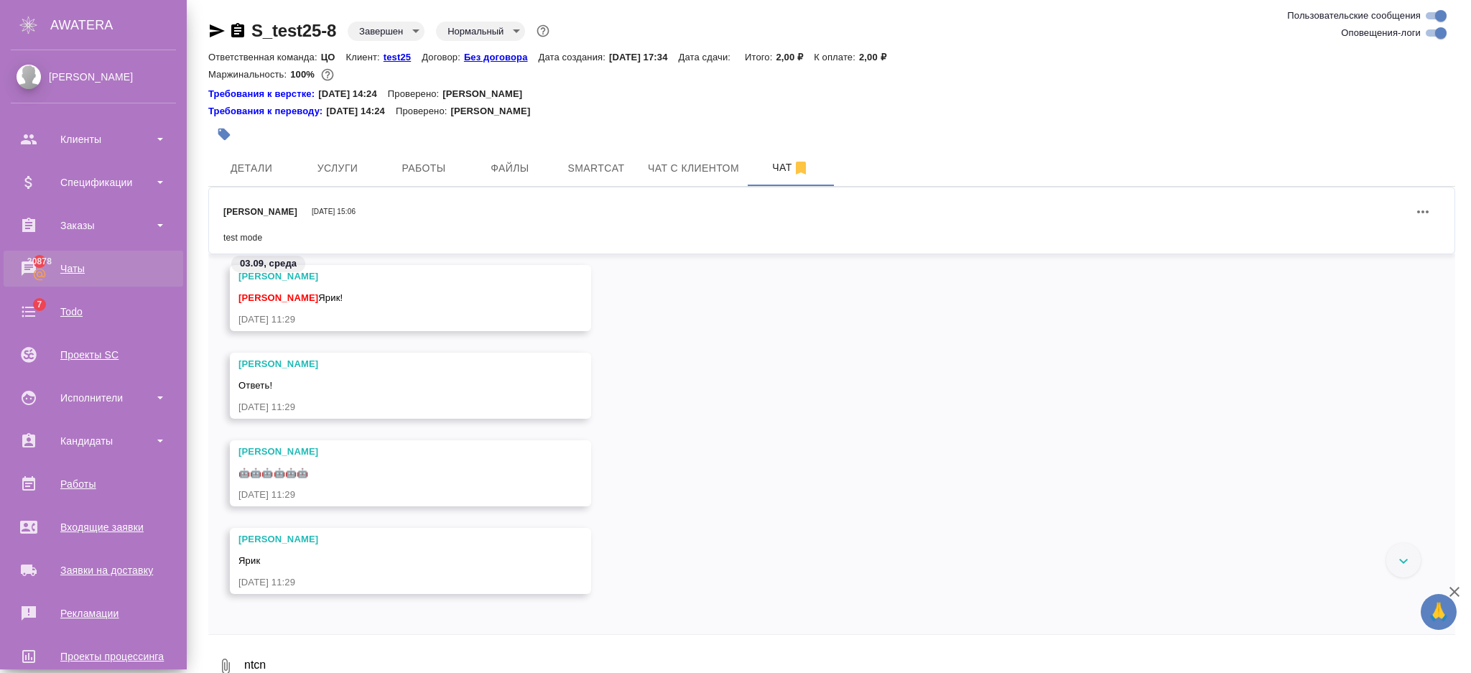
click at [76, 272] on div "Чаты" at bounding box center [93, 269] width 165 height 22
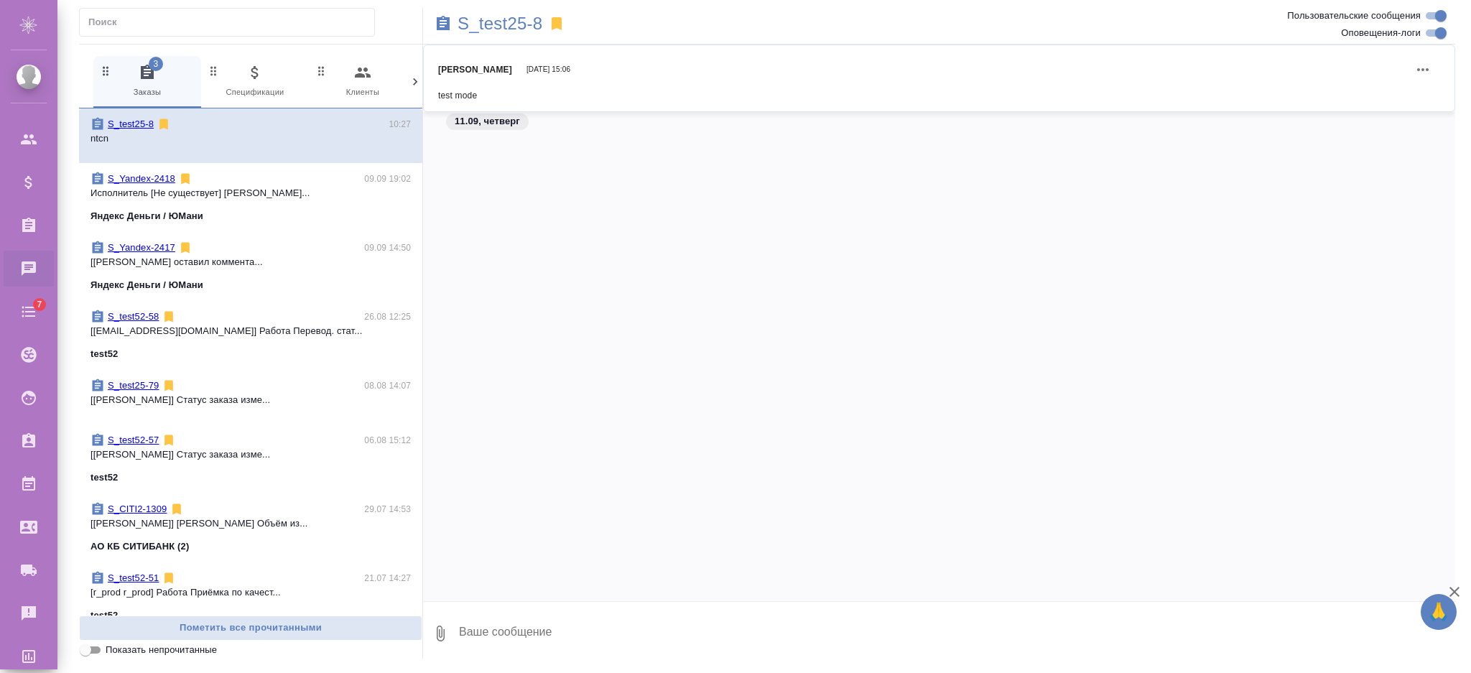
scroll to position [8212, 0]
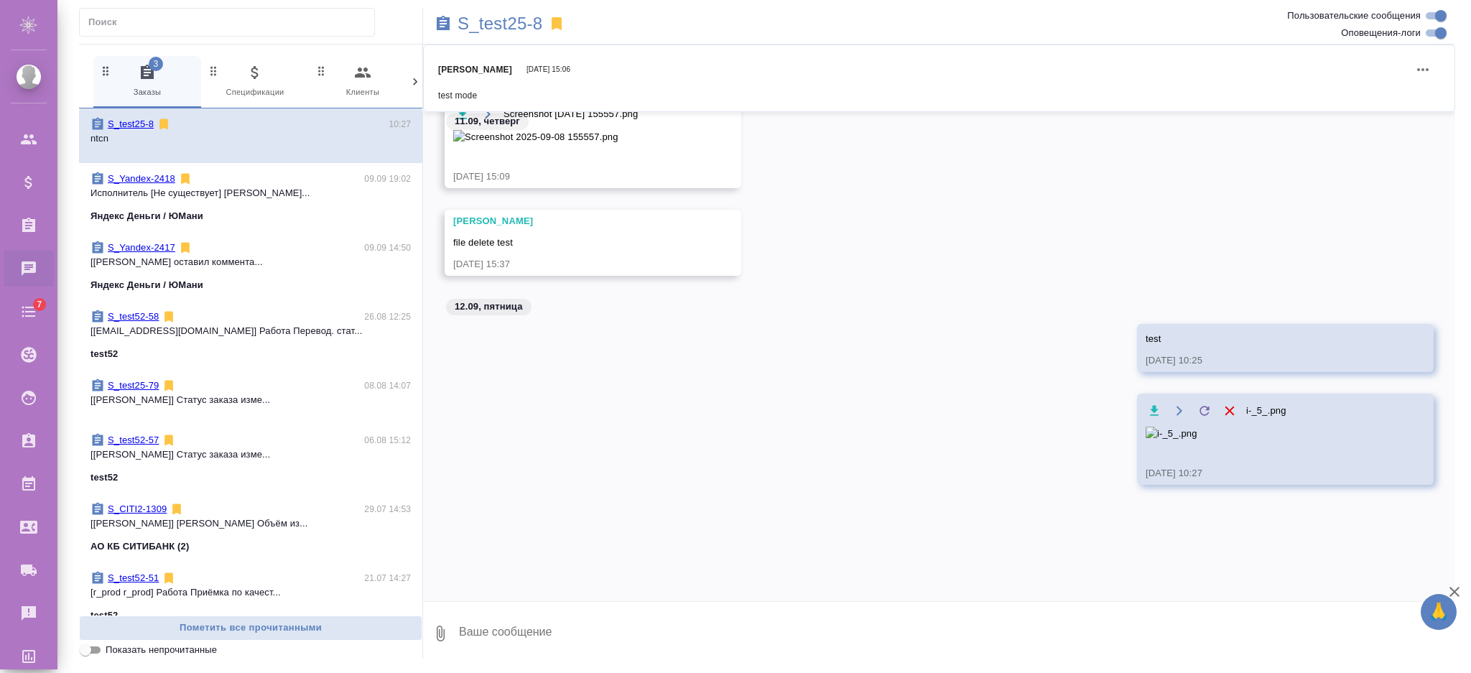
click at [520, 632] on textarea at bounding box center [957, 633] width 998 height 49
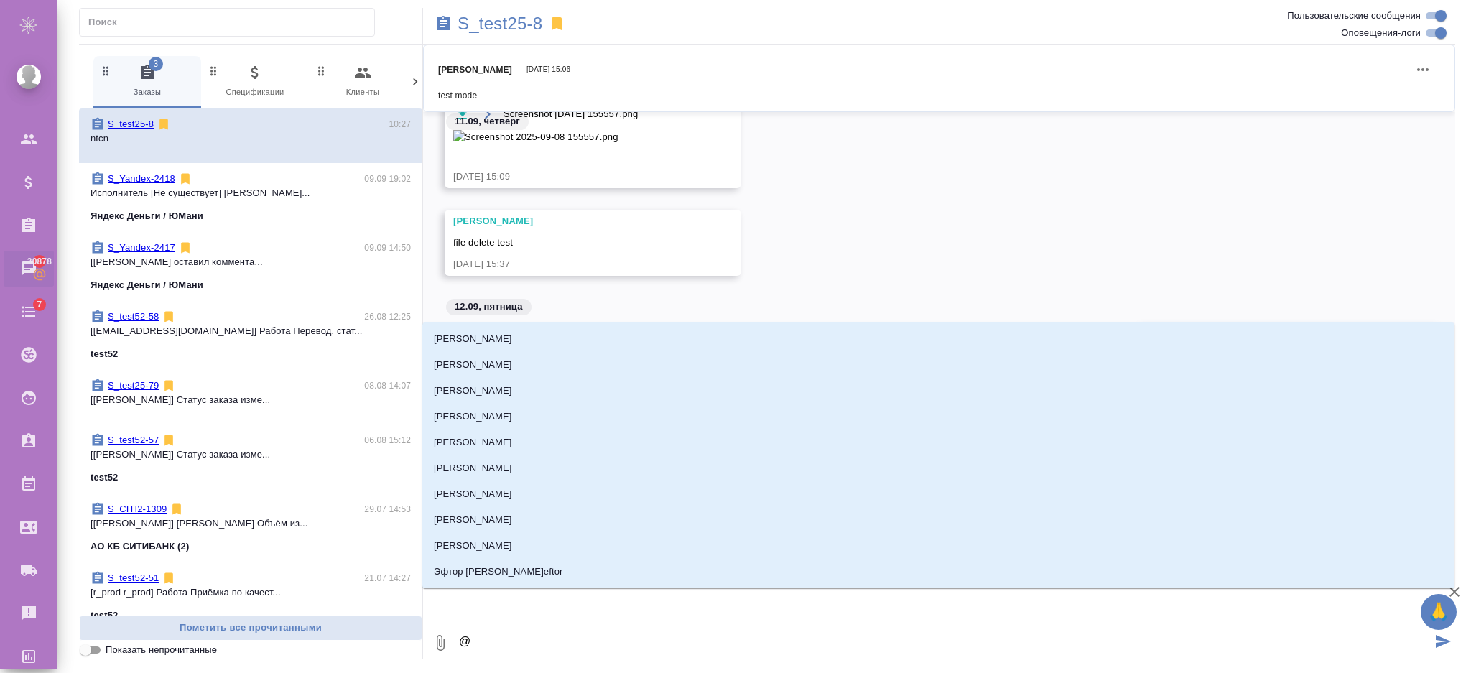
type textarea "@r"
type input "r"
type textarea "@"
type textarea "@r"
type input "r"
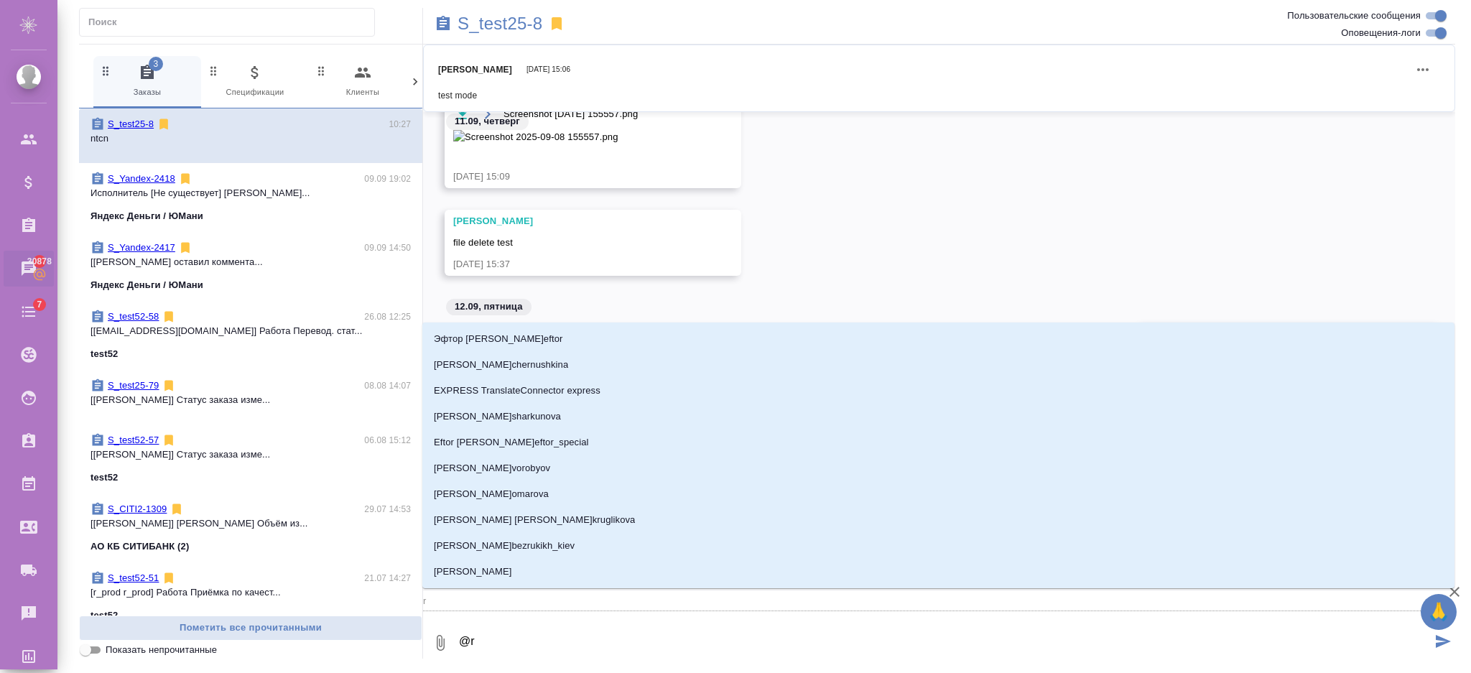
type textarea "@r_"
type input "r_"
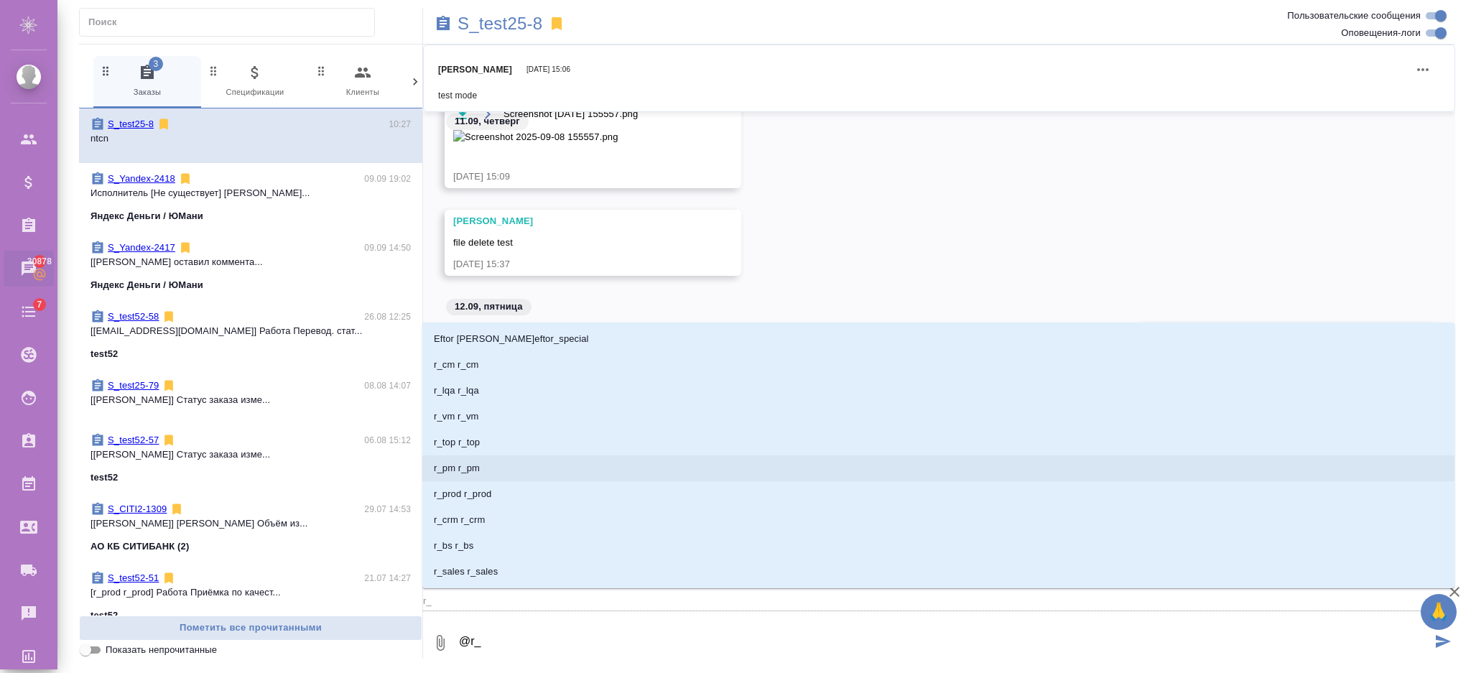
click at [472, 468] on p "r_pm r_pm" at bounding box center [457, 468] width 46 height 14
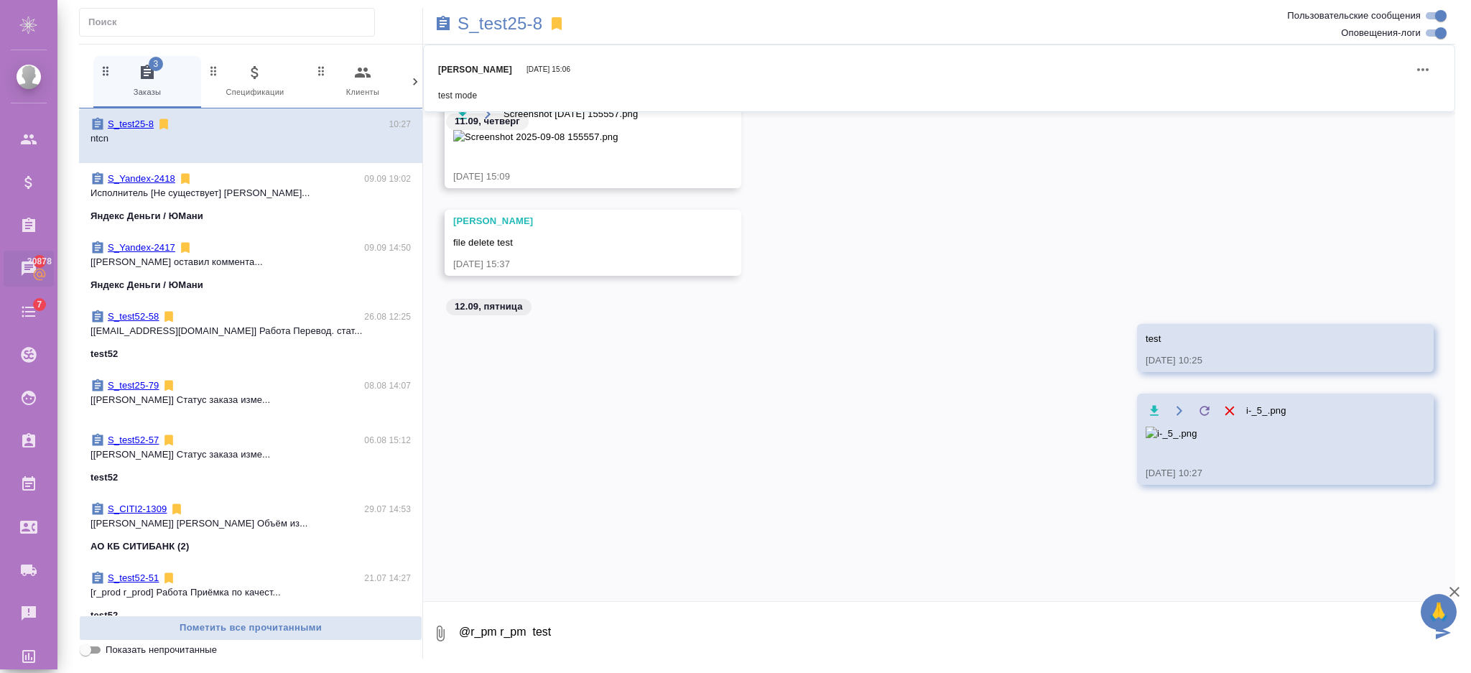
type textarea "@r_pm r_pm test"
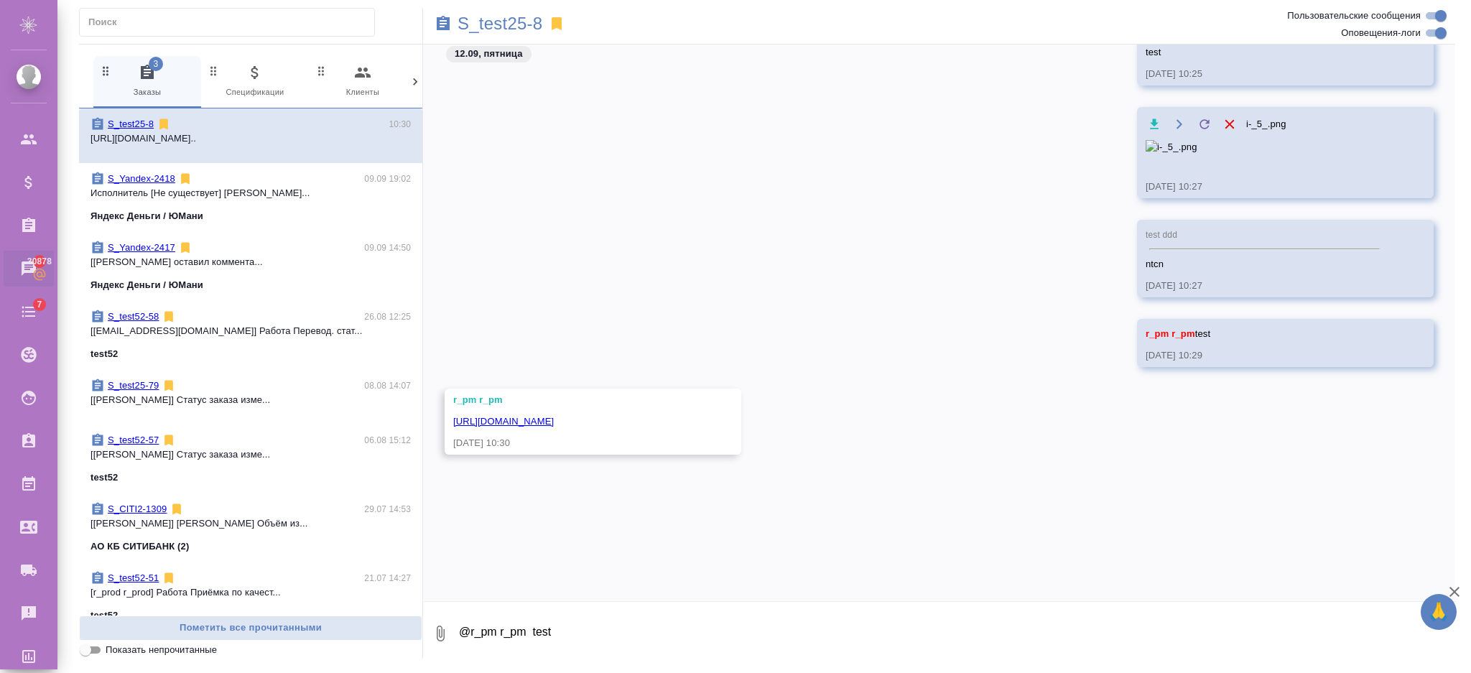
scroll to position [8693, 0]
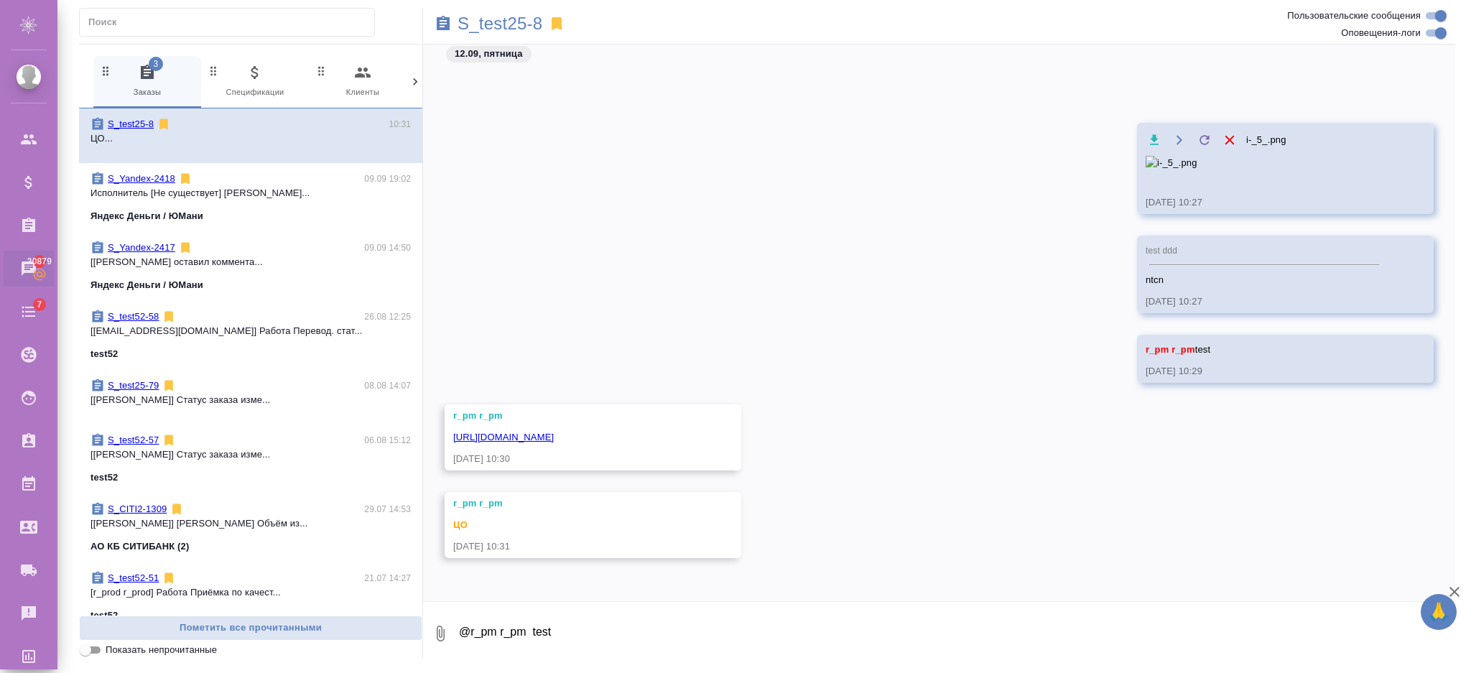
click at [313, 139] on p "ЦО..." at bounding box center [251, 138] width 320 height 14
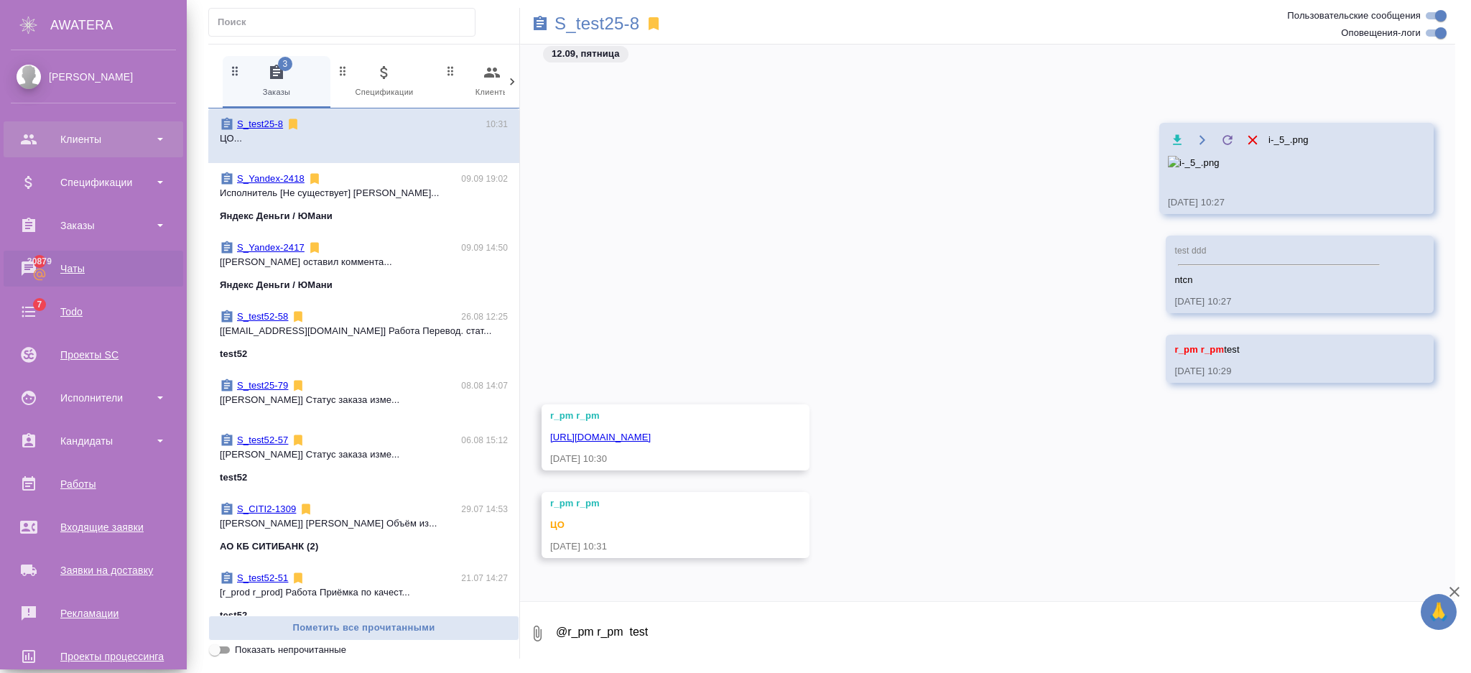
click at [47, 139] on div "Клиенты" at bounding box center [93, 140] width 165 height 22
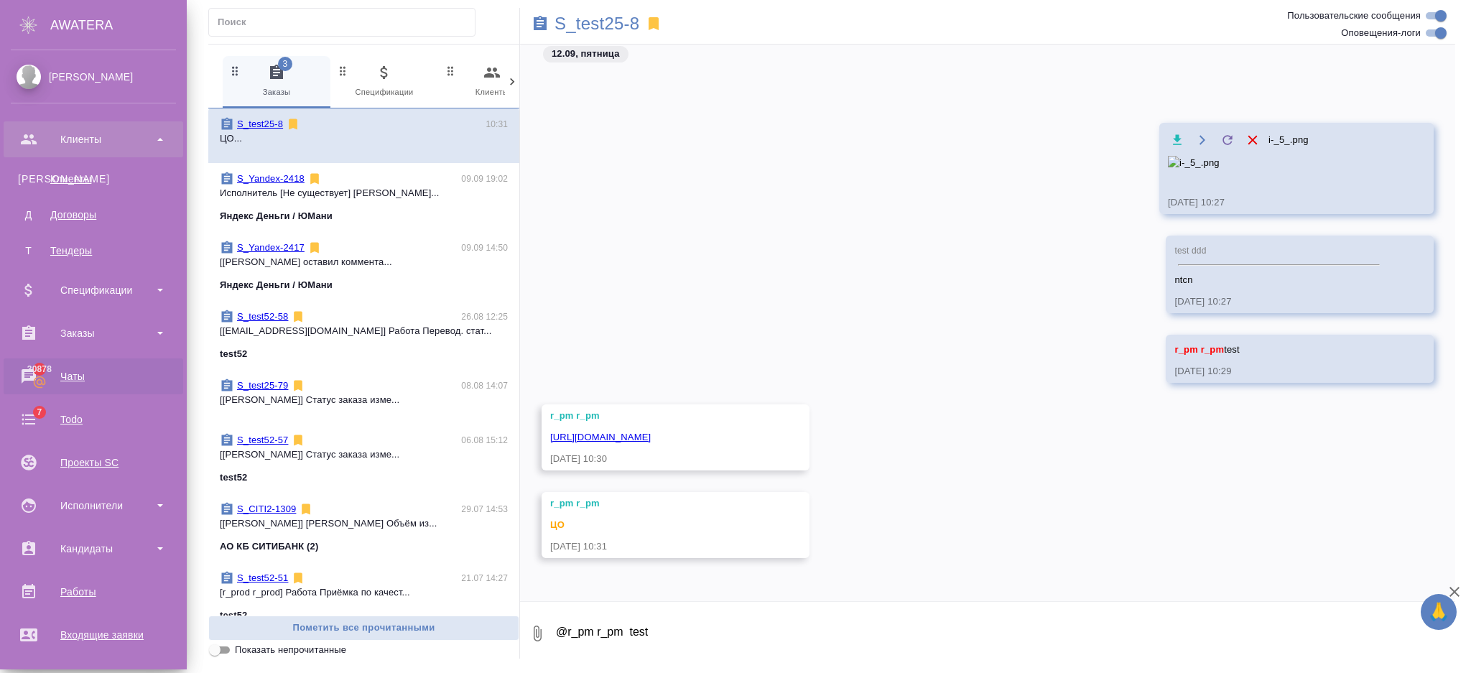
click at [58, 137] on div "Клиенты" at bounding box center [93, 140] width 165 height 22
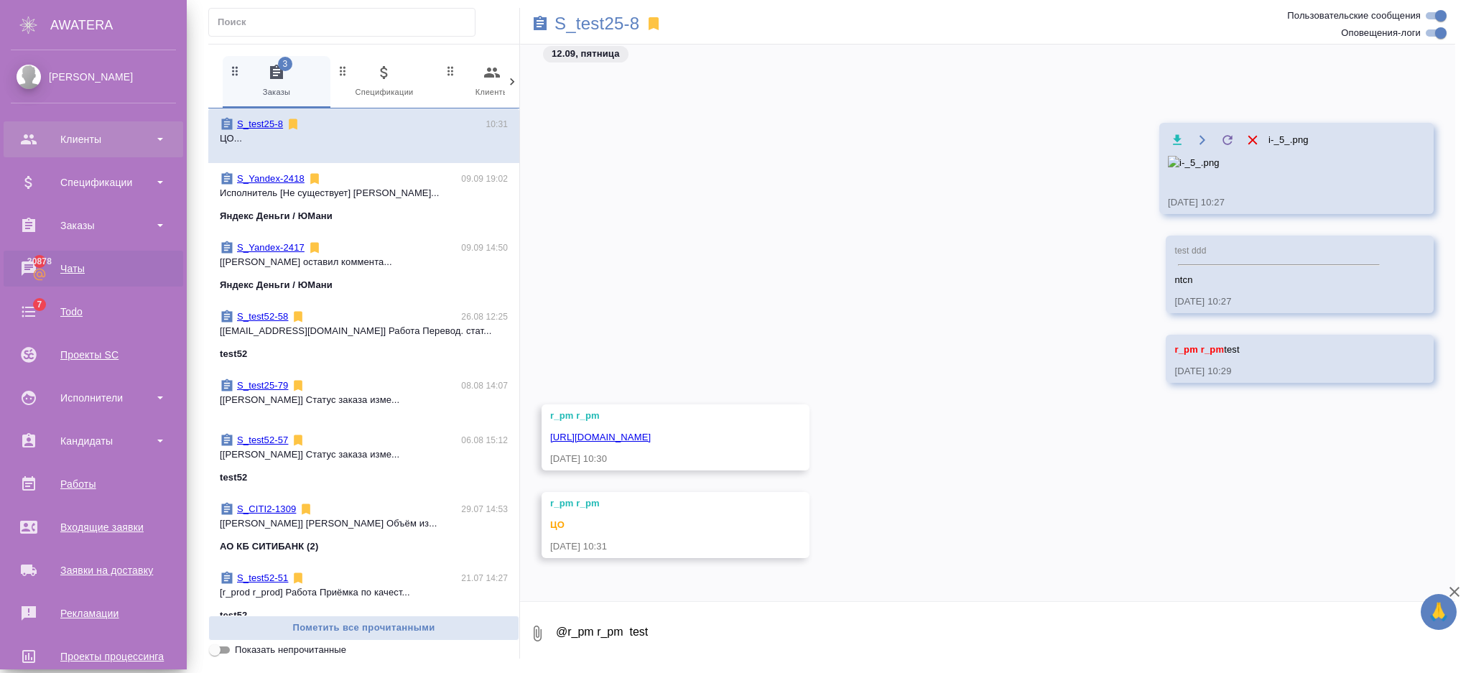
click at [58, 137] on div "Клиенты" at bounding box center [93, 140] width 165 height 22
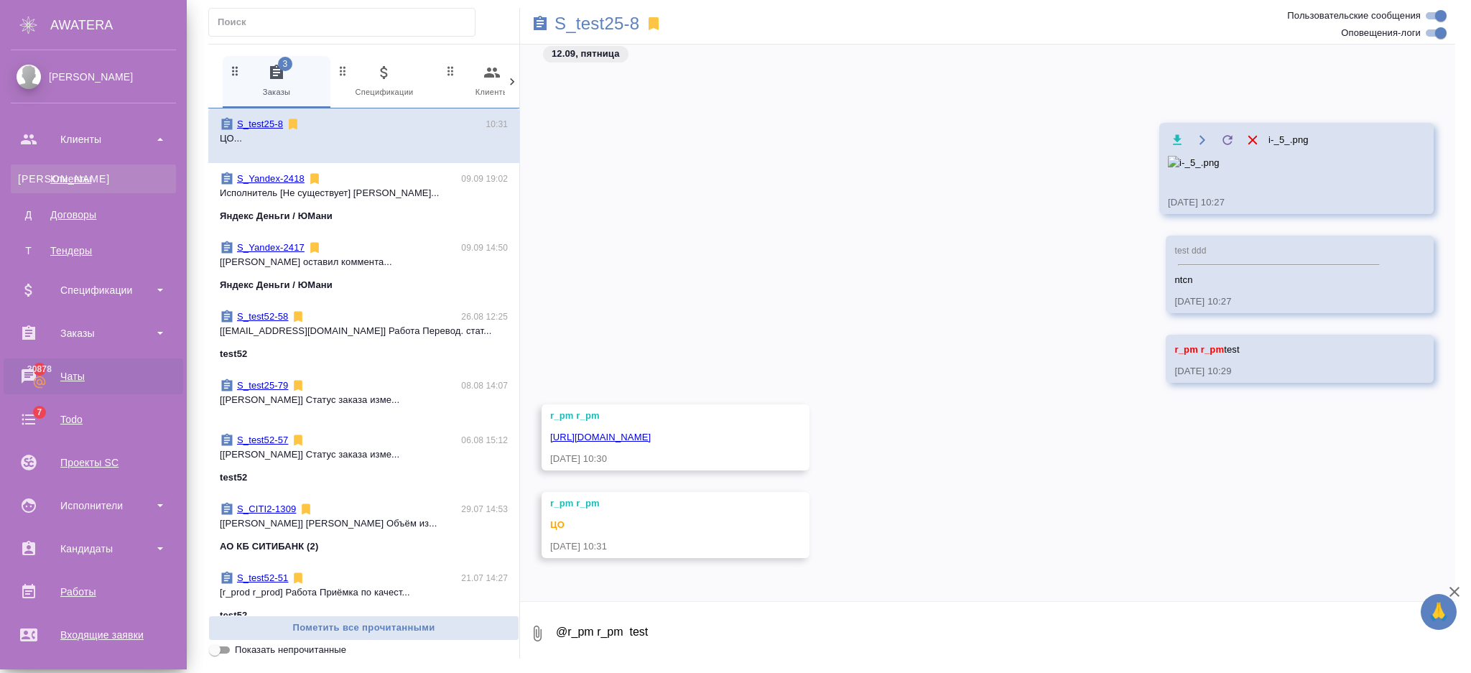
click at [58, 167] on link "К Клиенты" at bounding box center [93, 179] width 165 height 29
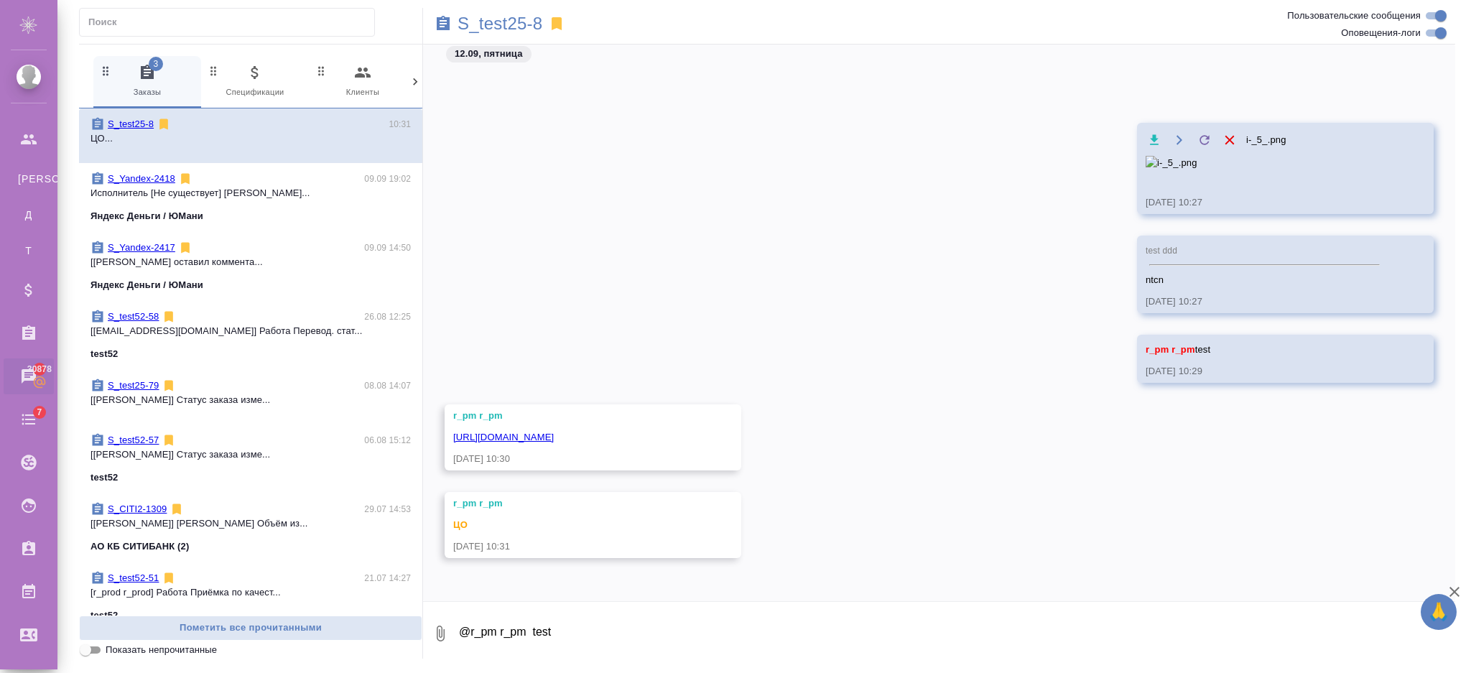
select select "RU"
